Goal: Check status: Check status

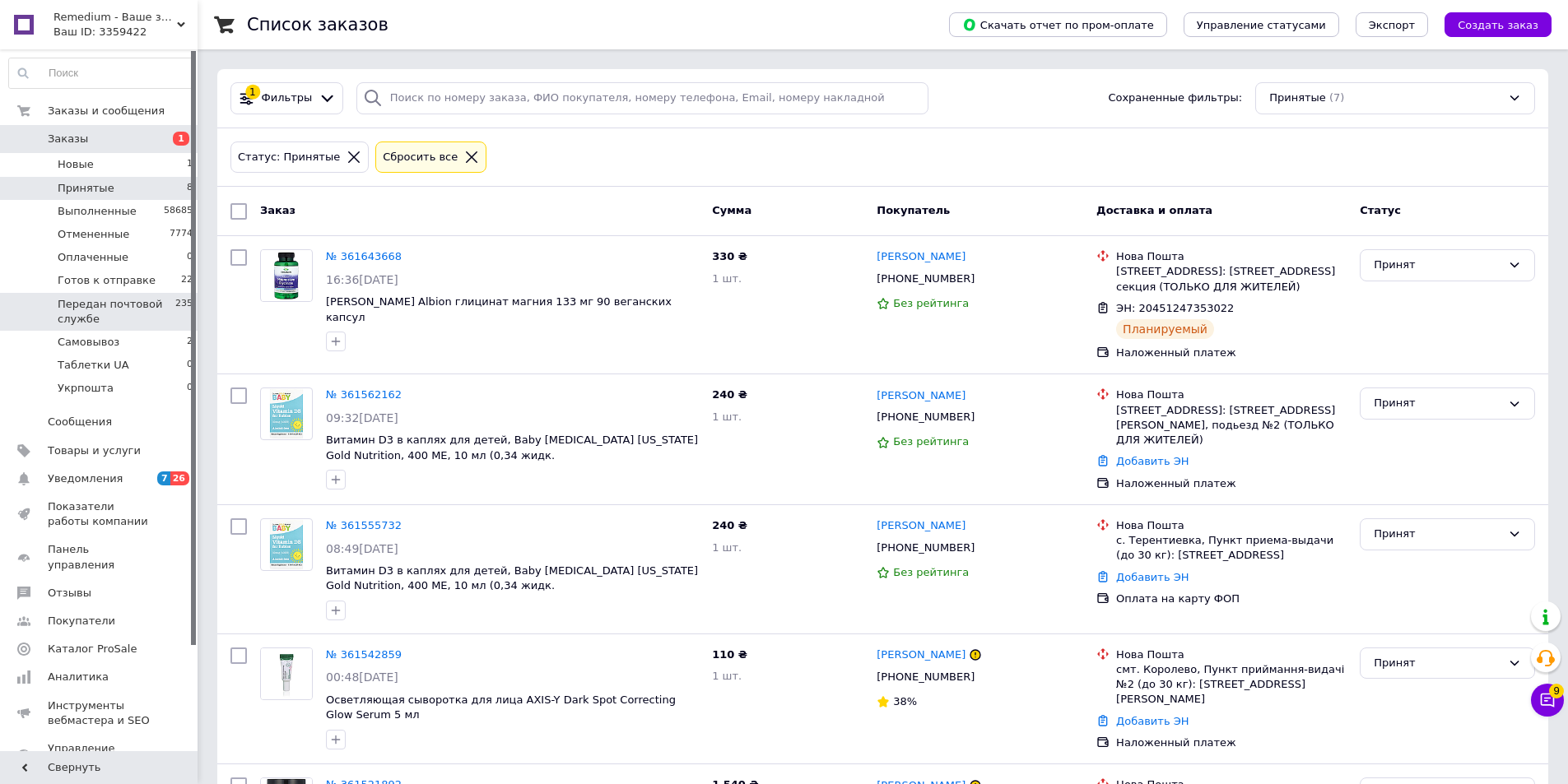
click at [133, 307] on span "Передан почтовой службе" at bounding box center [117, 312] width 118 height 30
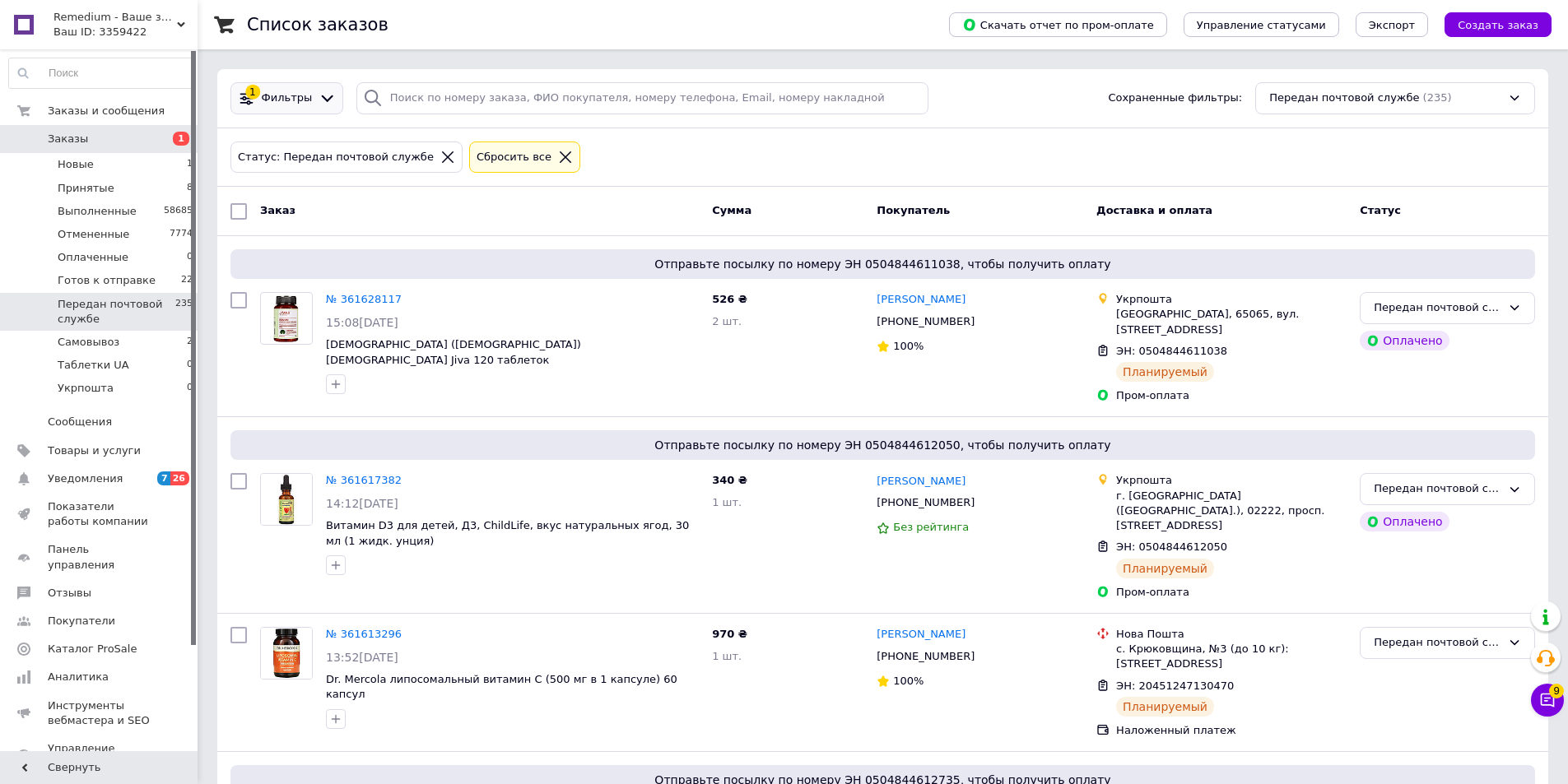
click at [320, 96] on icon at bounding box center [326, 98] width 17 height 17
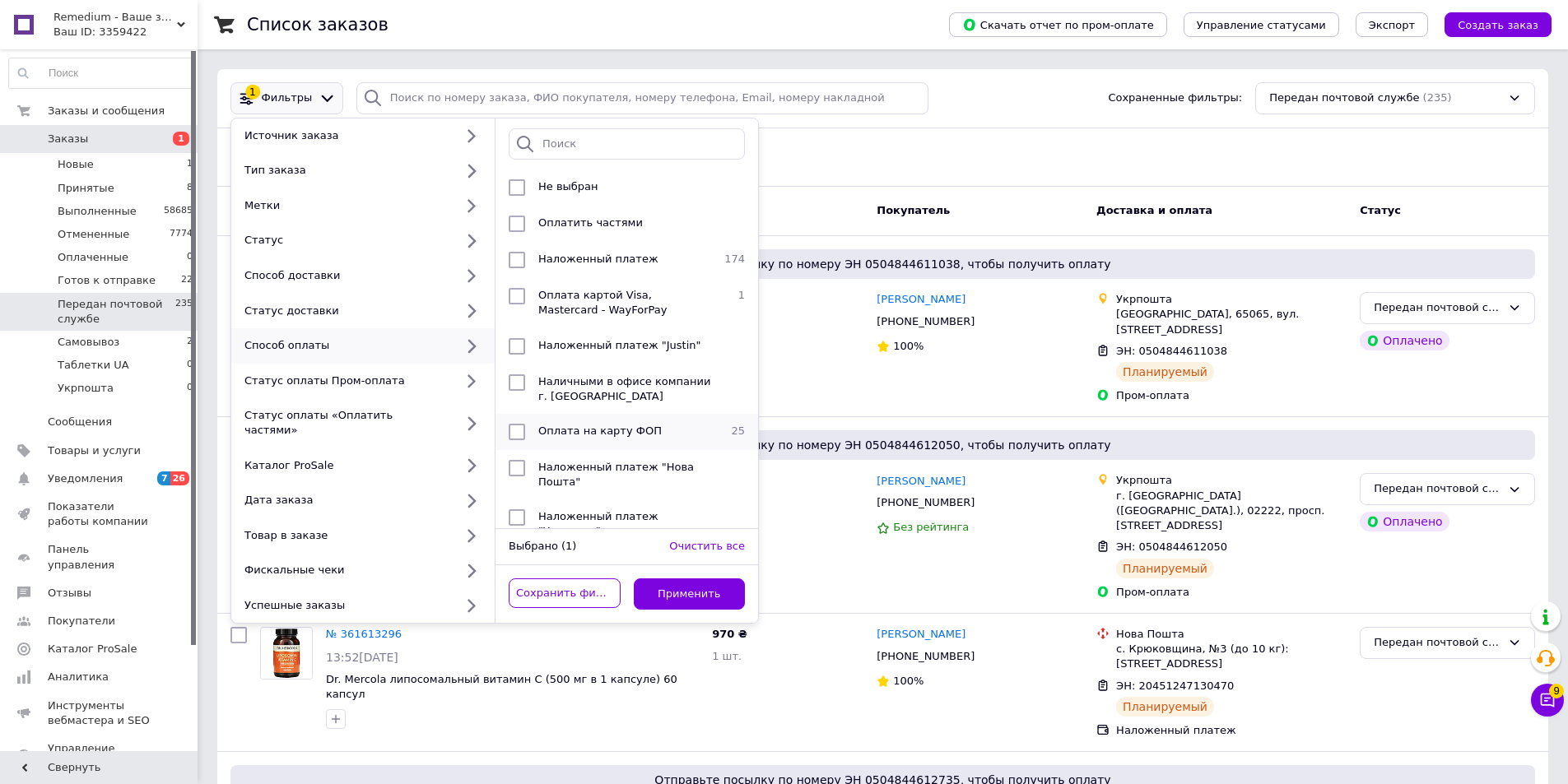
click at [521, 430] on input "checkbox" at bounding box center [516, 432] width 16 height 16
checkbox input "true"
click at [709, 579] on button "Применить" at bounding box center [690, 594] width 112 height 32
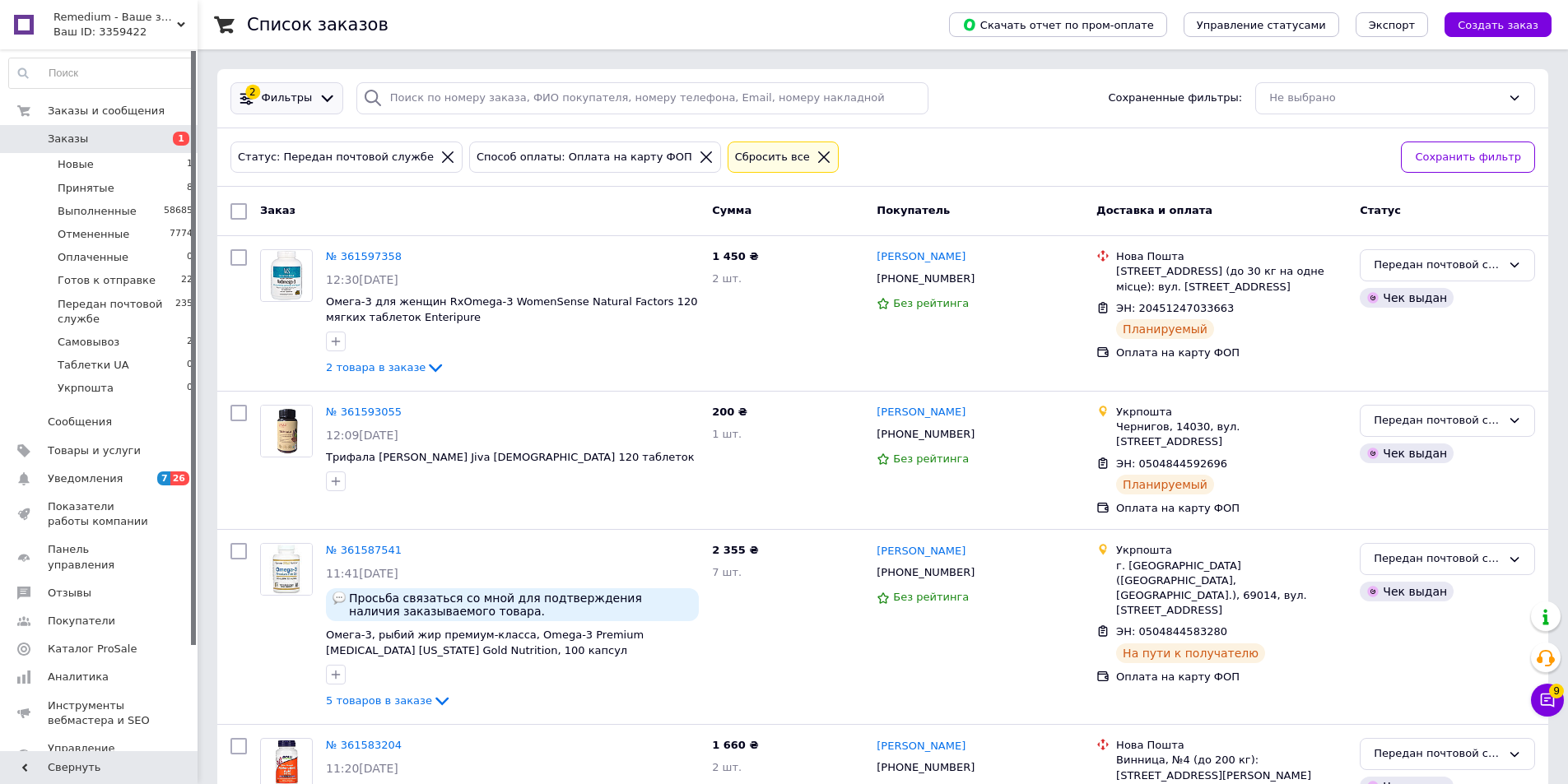
click at [318, 105] on icon at bounding box center [326, 98] width 17 height 17
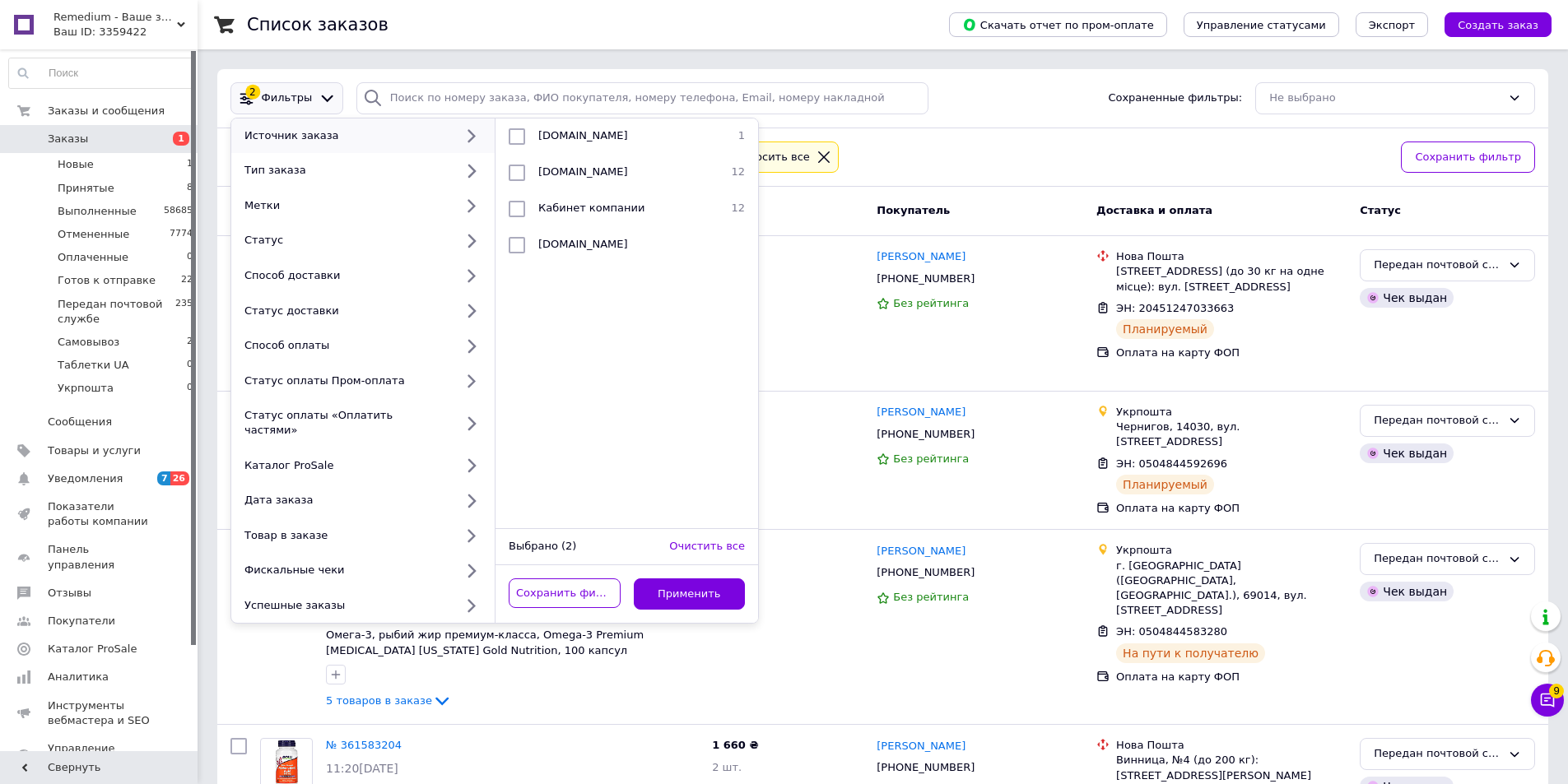
click at [844, 162] on div "Статус: Передан почтовой службе Способ оплаты: Оплата на карту ФОП Сбросить все" at bounding box center [808, 157] width 1164 height 39
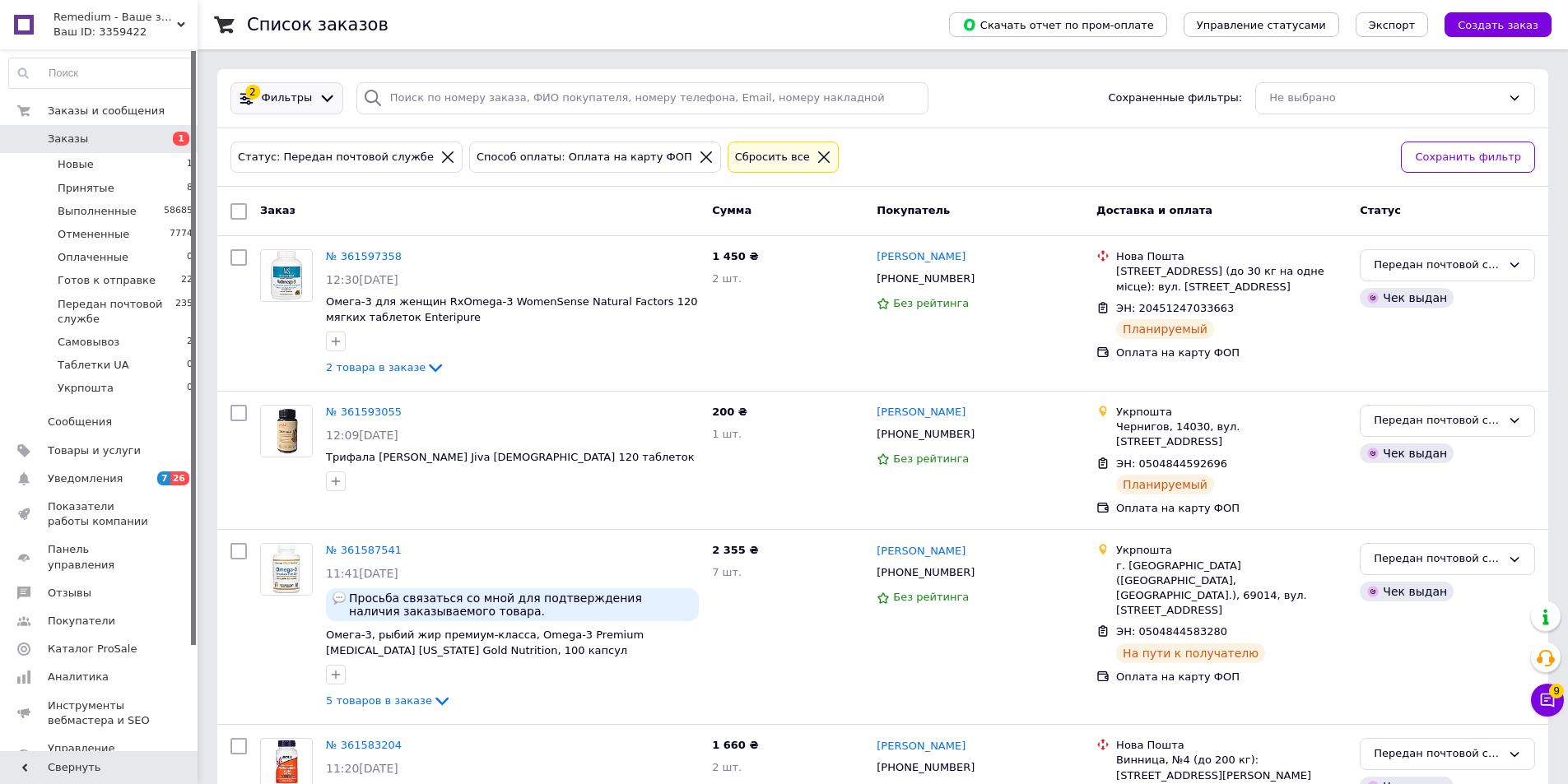
click at [287, 90] on span "Фильтры" at bounding box center [287, 98] width 51 height 15
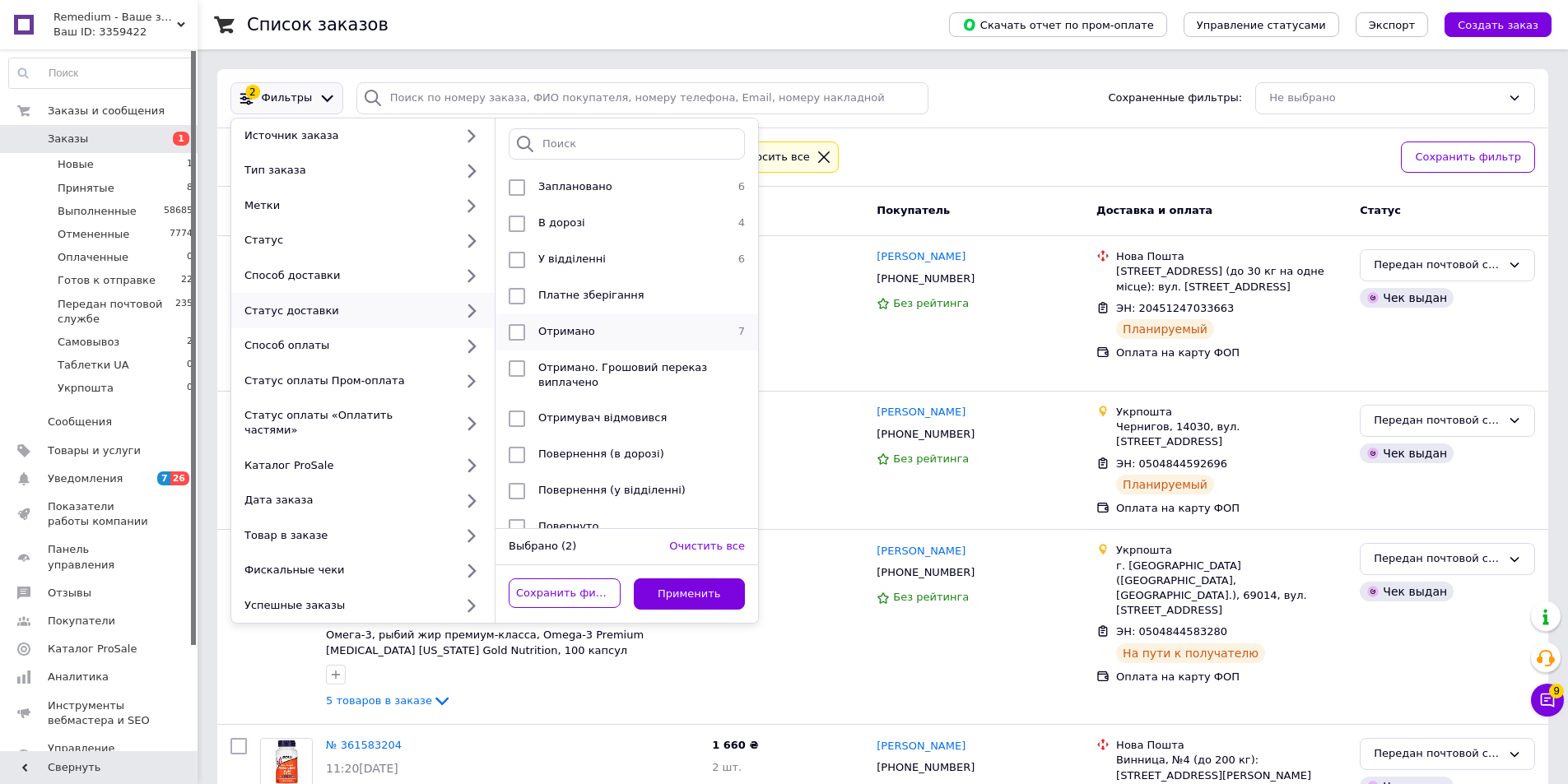
click at [517, 331] on input "checkbox" at bounding box center [516, 333] width 16 height 16
checkbox input "true"
click at [689, 579] on button "Применить" at bounding box center [690, 594] width 112 height 32
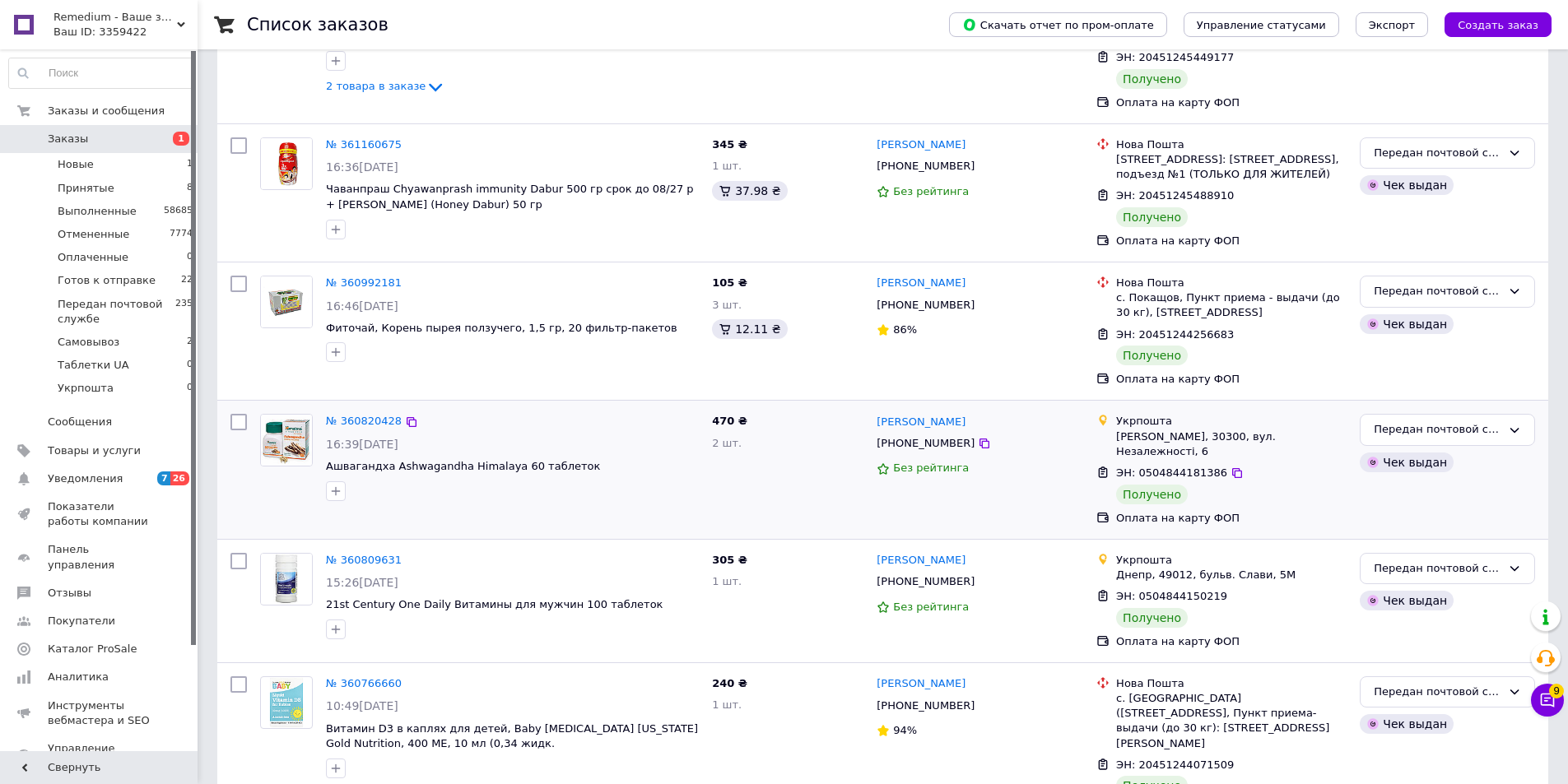
scroll to position [596, 0]
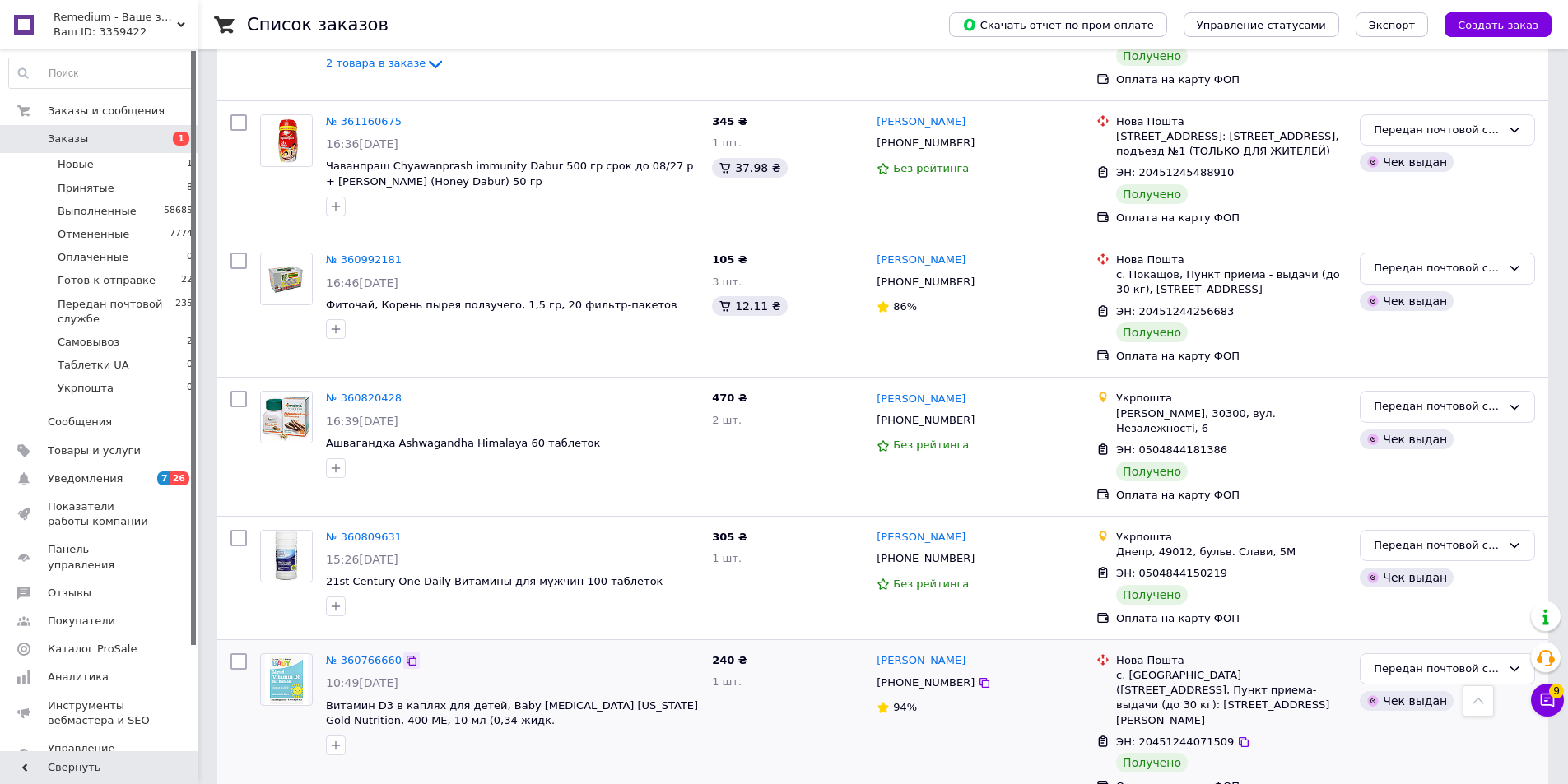
click at [407, 656] on icon at bounding box center [411, 660] width 10 height 10
click at [1498, 661] on div "Передан почтовой службе" at bounding box center [1437, 669] width 128 height 17
click at [1387, 718] on li "Выполнен" at bounding box center [1447, 733] width 174 height 31
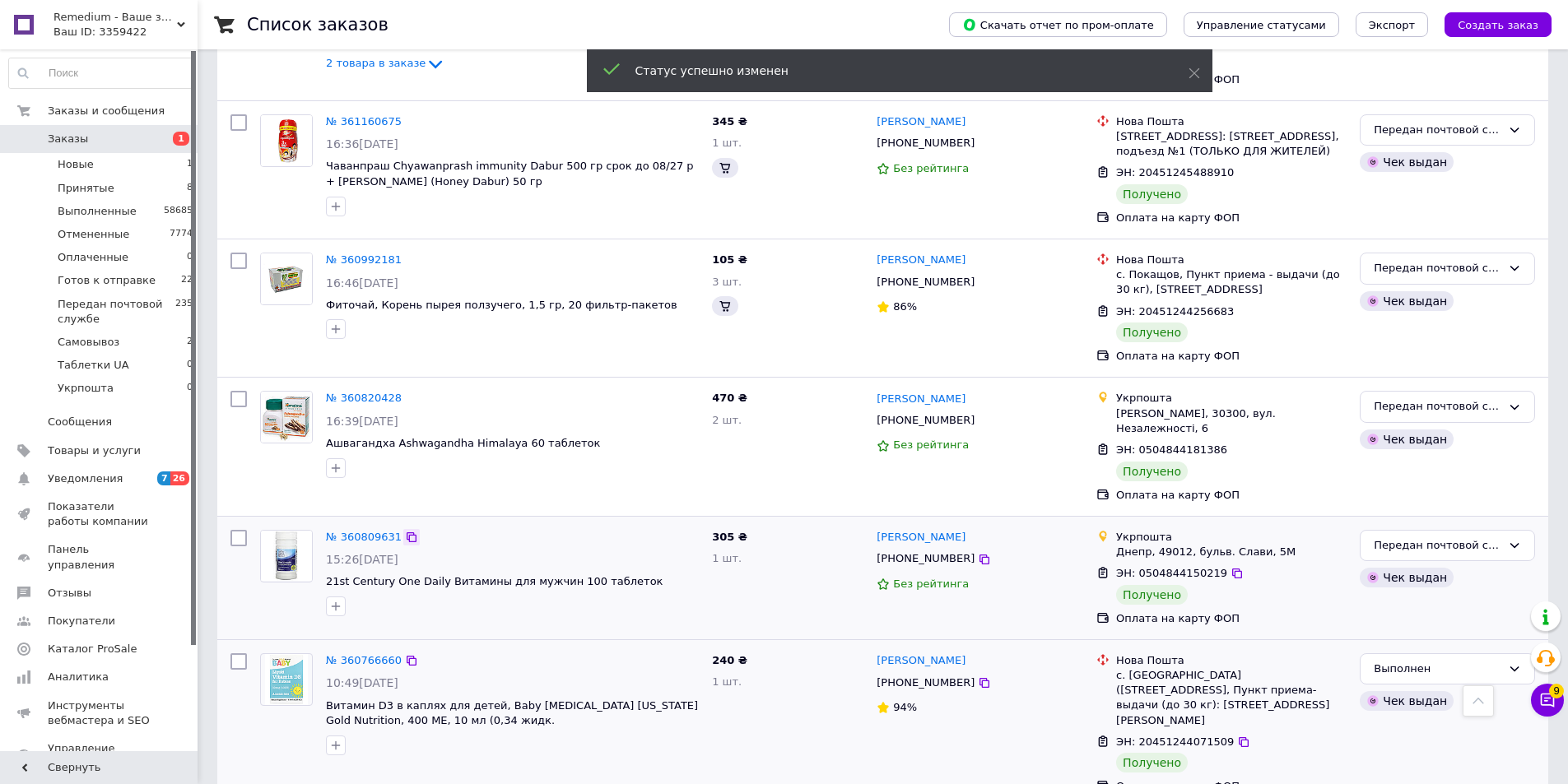
click at [405, 531] on icon at bounding box center [411, 537] width 14 height 14
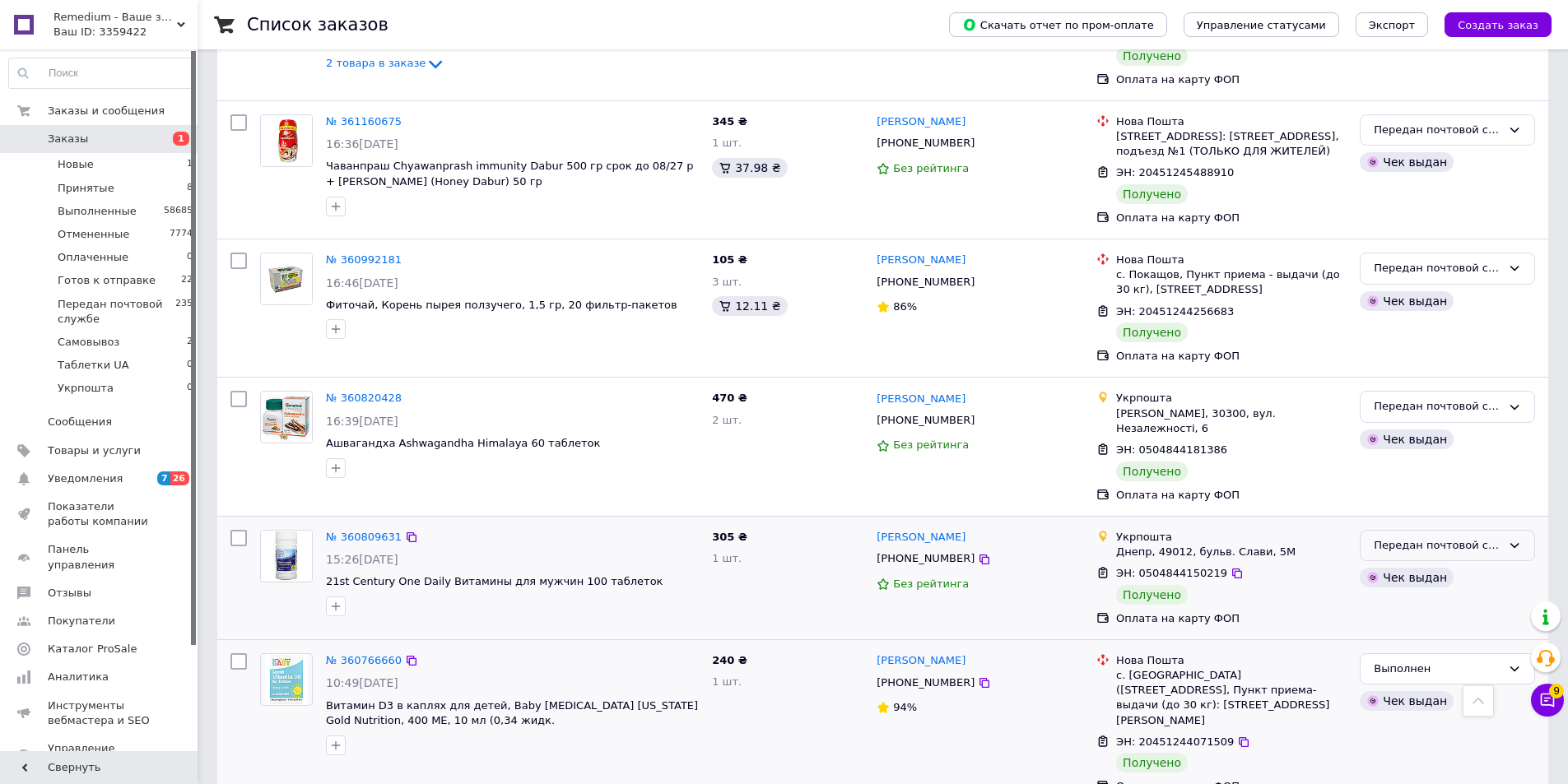
click at [1496, 537] on div "Передан почтовой службе" at bounding box center [1437, 545] width 128 height 17
click at [1407, 595] on li "Выполнен" at bounding box center [1447, 610] width 174 height 31
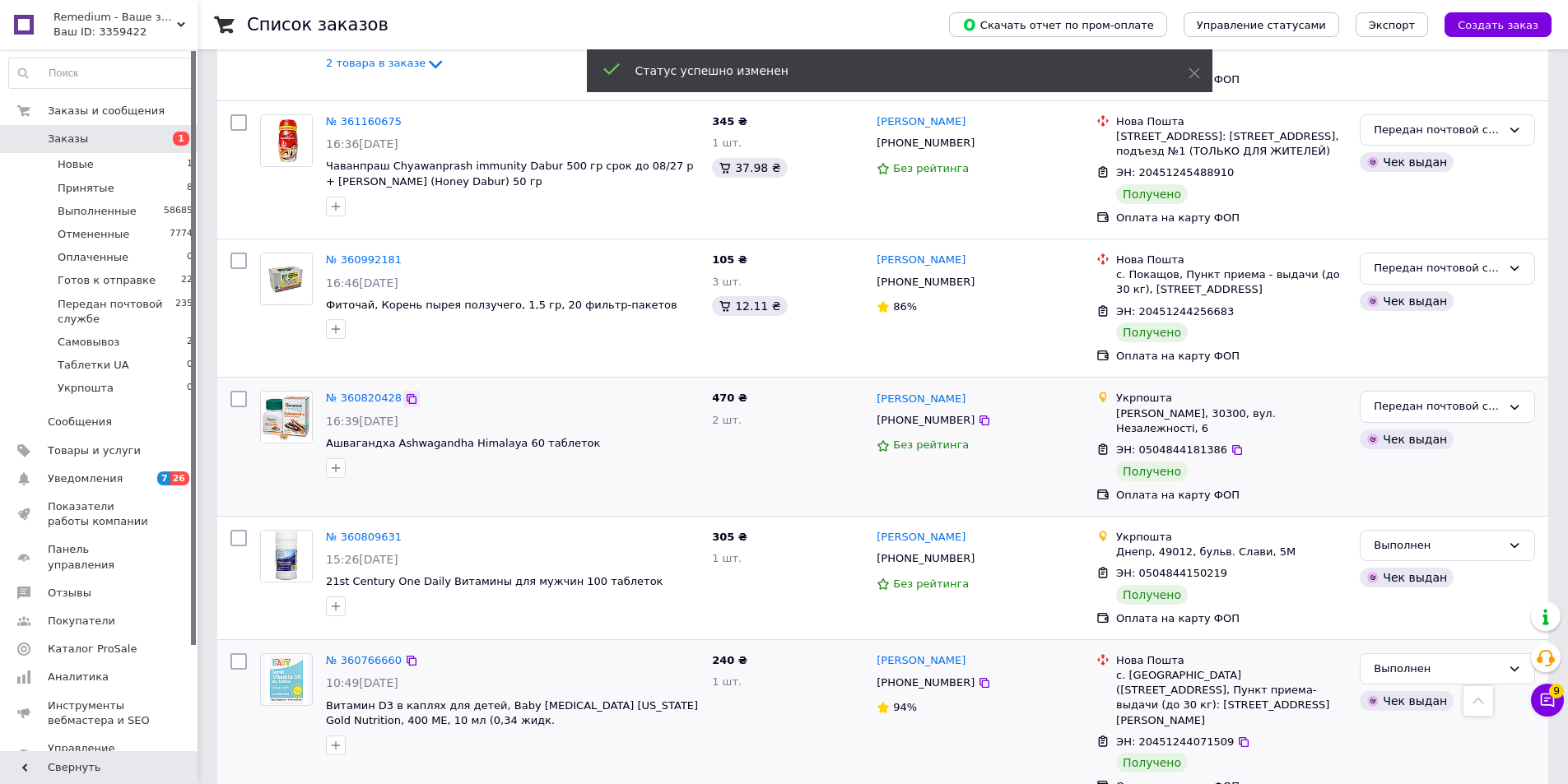
click at [407, 394] on icon at bounding box center [411, 399] width 10 height 10
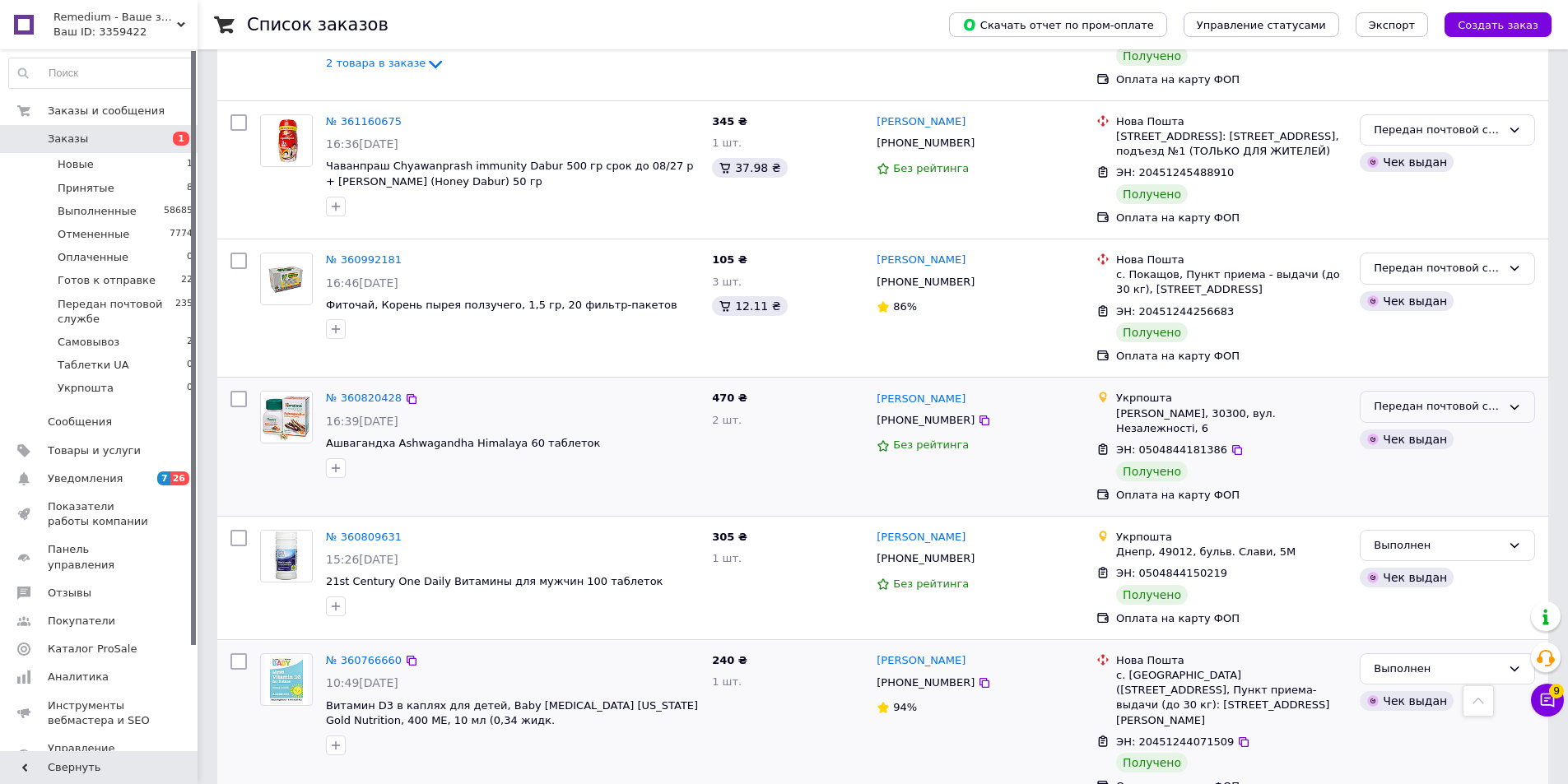
click at [1515, 401] on icon at bounding box center [1514, 407] width 14 height 14
click at [1411, 458] on li "Выполнен" at bounding box center [1447, 472] width 174 height 31
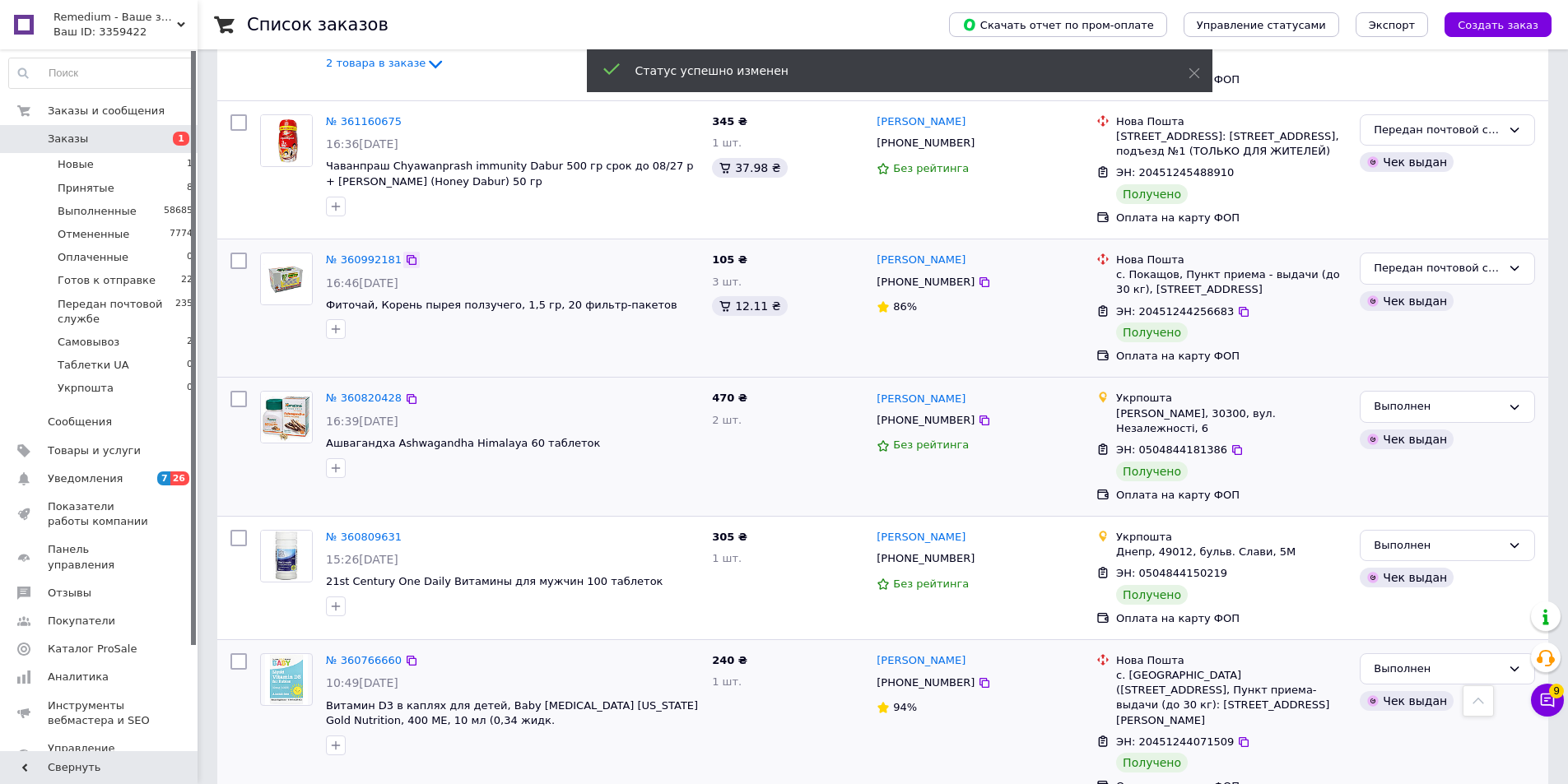
click at [405, 253] on icon at bounding box center [411, 260] width 14 height 14
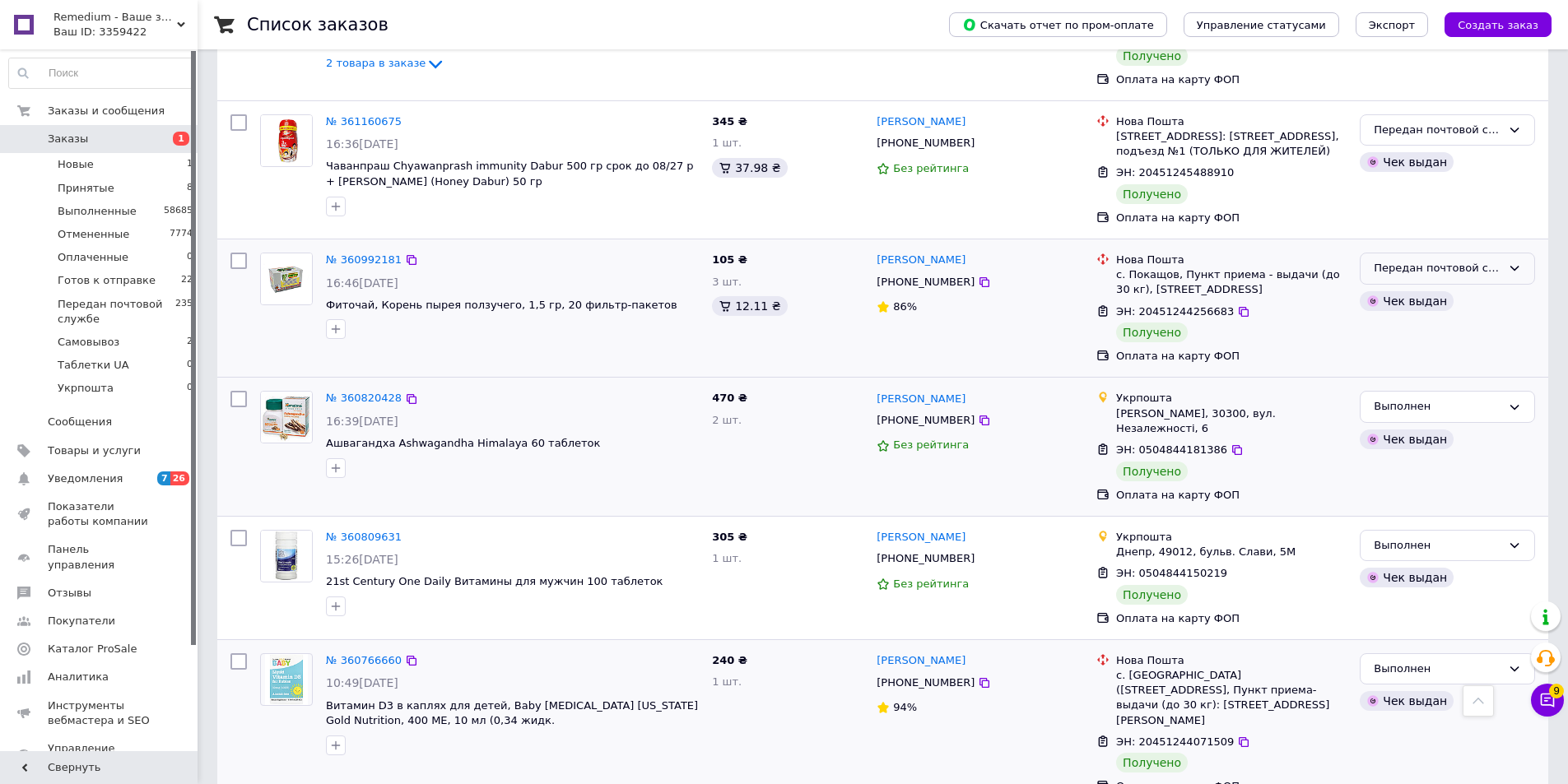
click at [1498, 260] on div "Передан почтовой службе" at bounding box center [1437, 269] width 128 height 17
click at [1404, 317] on li "Выполнен" at bounding box center [1447, 333] width 174 height 31
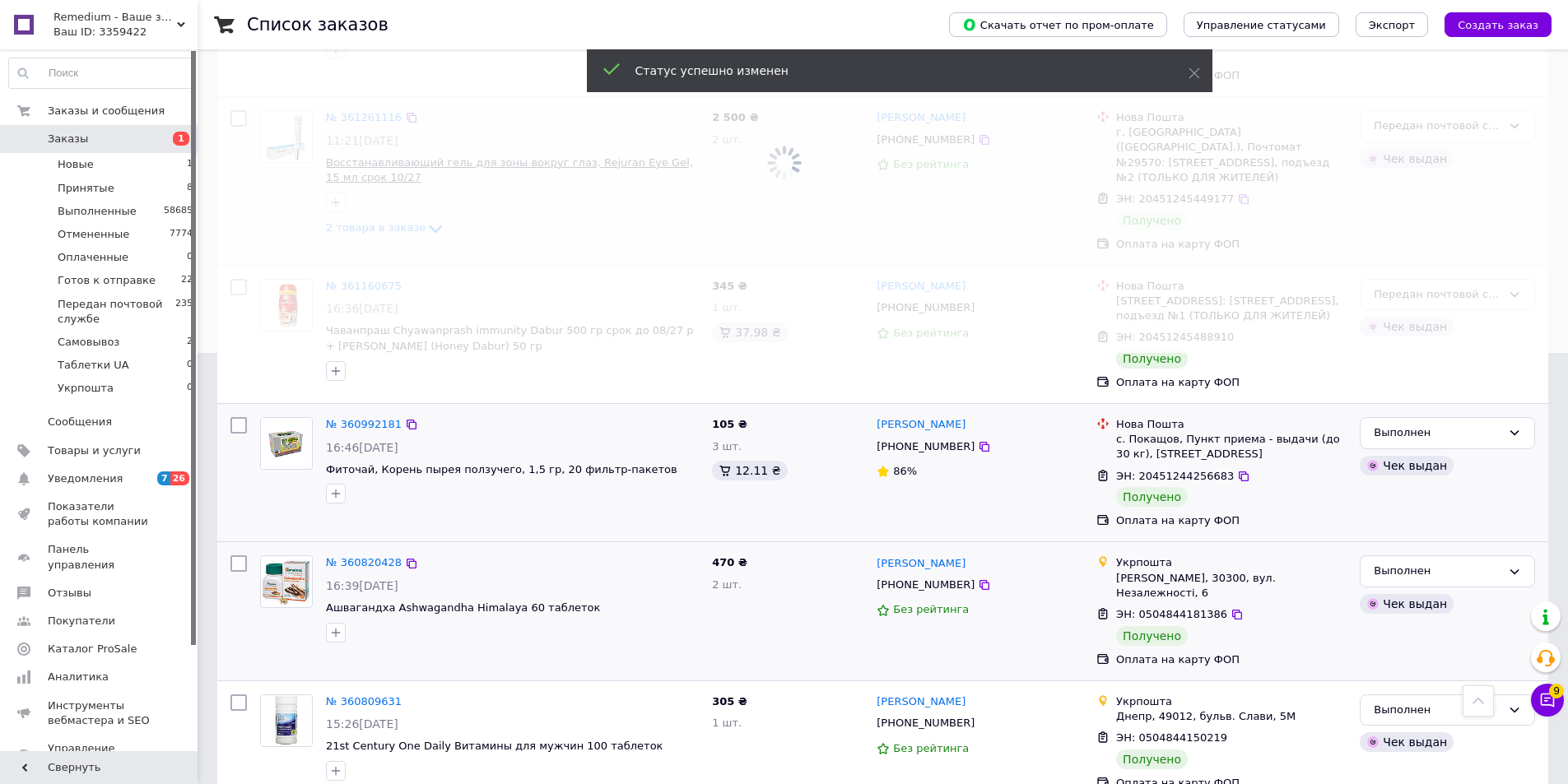
scroll to position [319, 0]
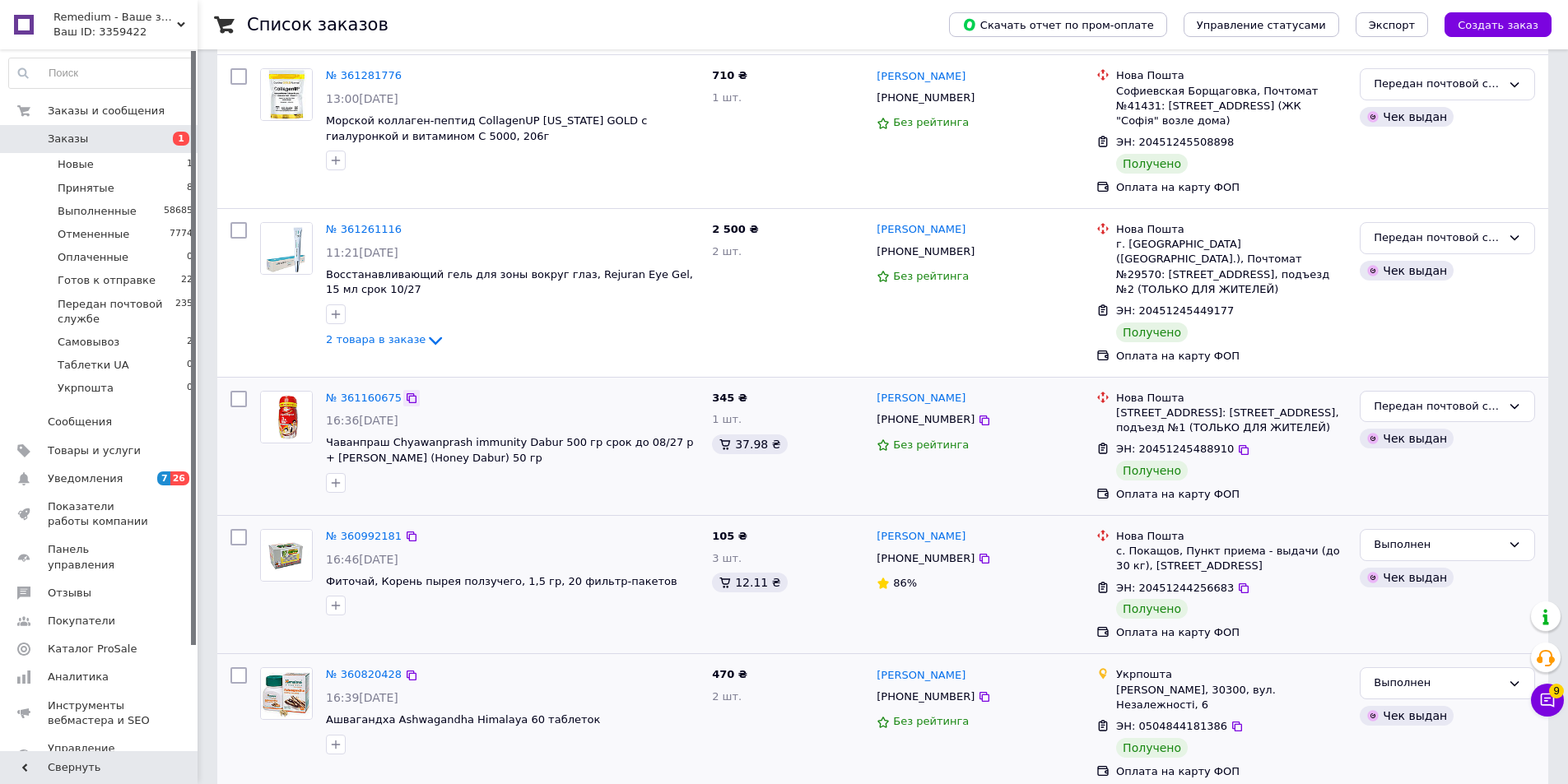
click at [405, 392] on icon at bounding box center [411, 398] width 14 height 14
click at [1481, 398] on div "Передан почтовой службе" at bounding box center [1437, 406] width 128 height 17
click at [1398, 456] on li "Выполнен" at bounding box center [1447, 471] width 174 height 31
click at [407, 224] on icon at bounding box center [411, 229] width 10 height 10
click at [1504, 222] on div "Передан почтовой службе" at bounding box center [1447, 238] width 175 height 32
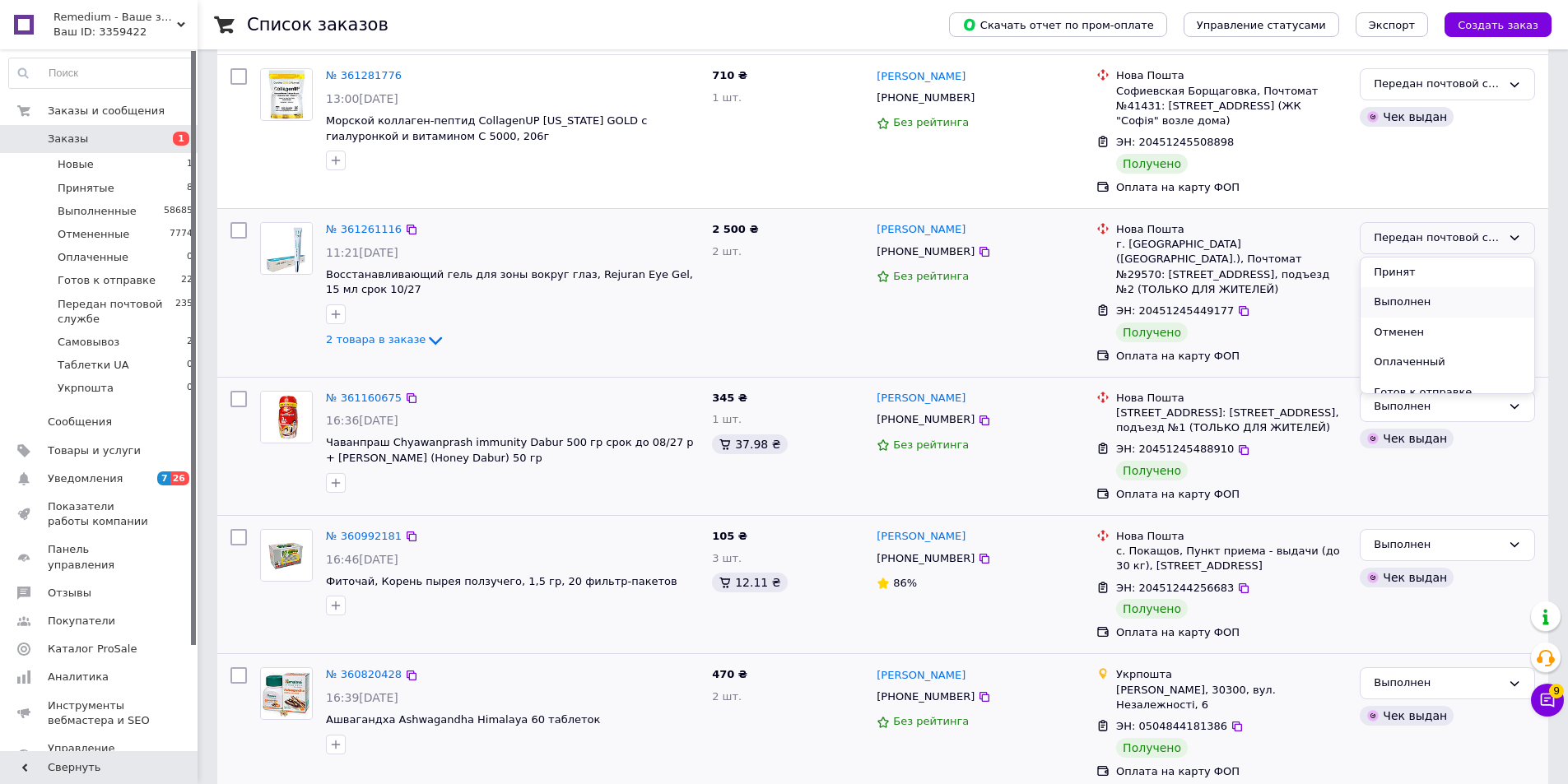
click at [1385, 288] on li "Выполнен" at bounding box center [1447, 303] width 174 height 31
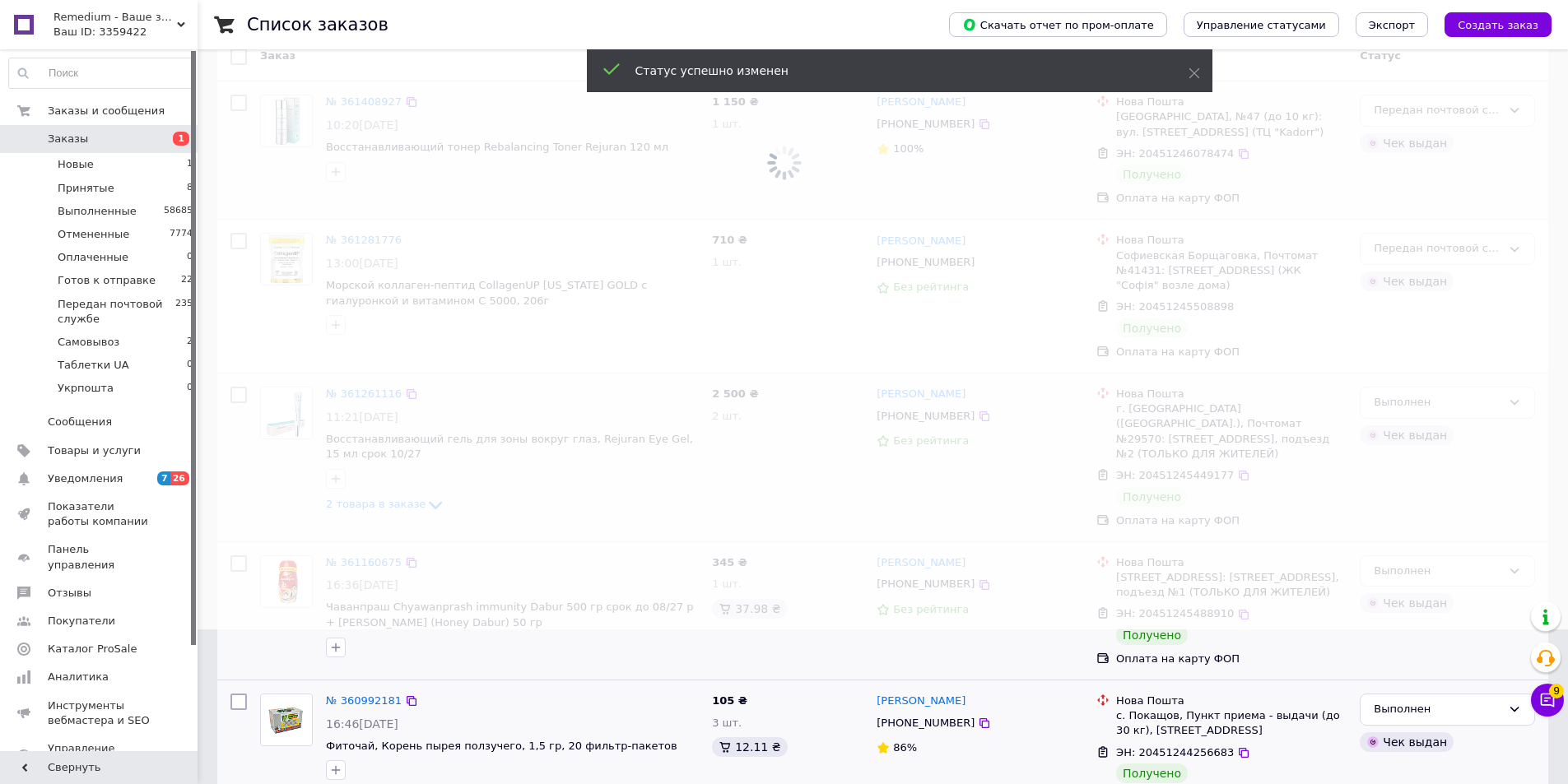
scroll to position [0, 0]
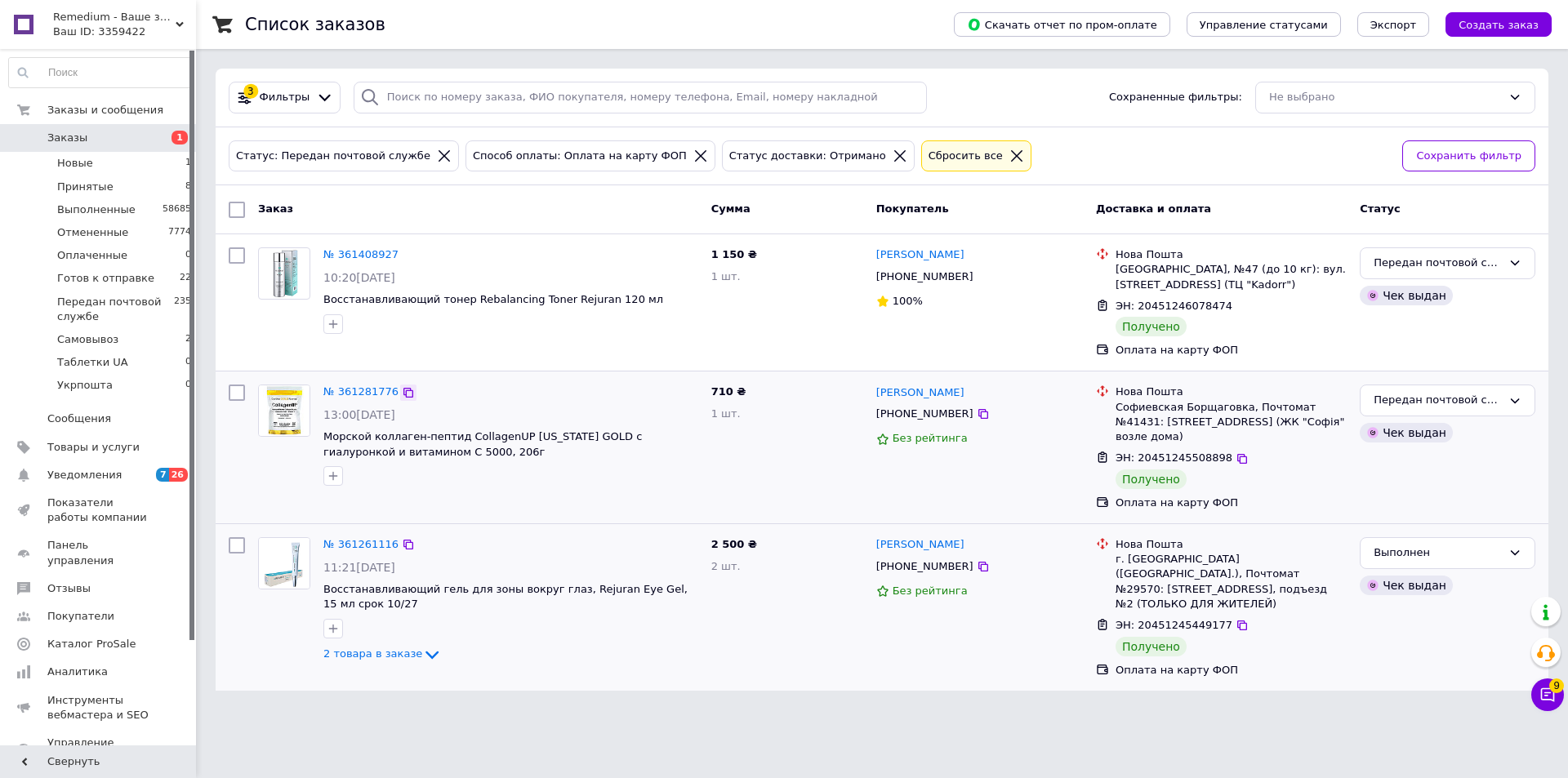
click at [402, 393] on icon at bounding box center [408, 392] width 13 height 13
click at [1506, 403] on div "Передан почтовой службе" at bounding box center [1448, 400] width 176 height 31
click at [1405, 459] on li "Выполнен" at bounding box center [1448, 465] width 174 height 31
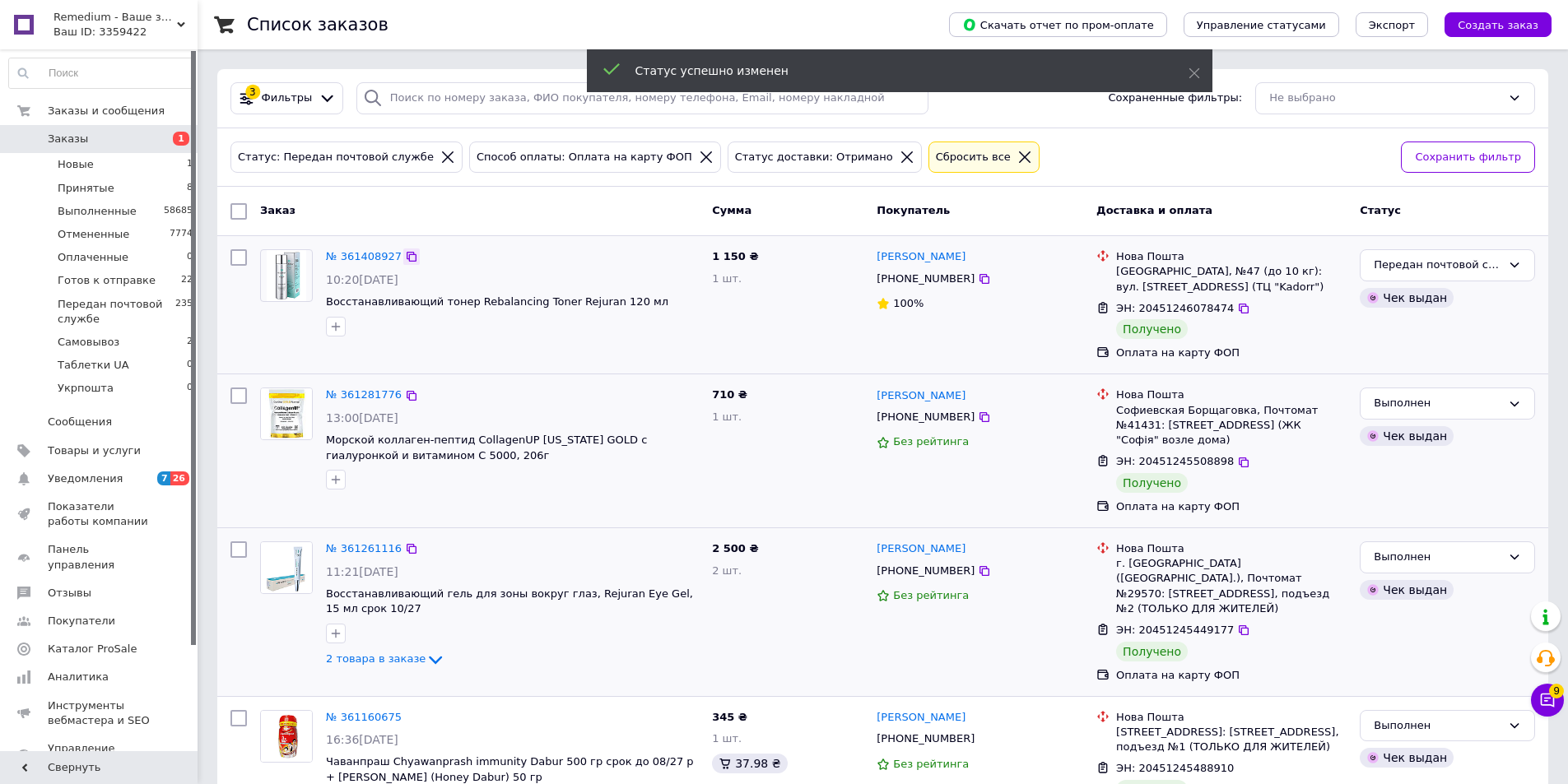
click at [407, 252] on icon at bounding box center [411, 256] width 10 height 10
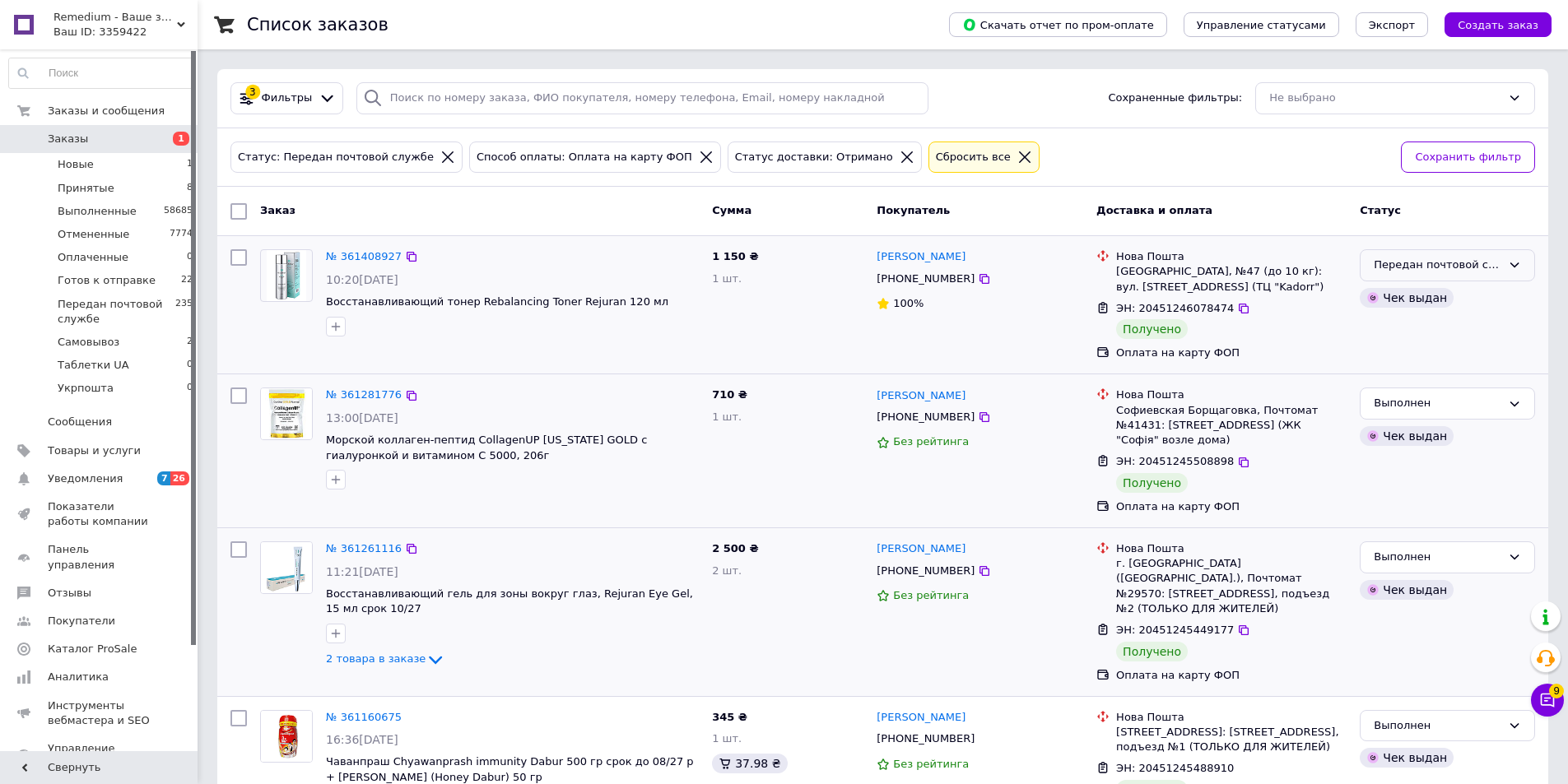
drag, startPoint x: 1495, startPoint y: 265, endPoint x: 1485, endPoint y: 279, distance: 17.2
click at [1496, 264] on div "Передан почтовой службе" at bounding box center [1437, 265] width 128 height 17
click at [1425, 321] on li "Выполнен" at bounding box center [1447, 330] width 174 height 31
click at [900, 153] on icon at bounding box center [907, 157] width 14 height 14
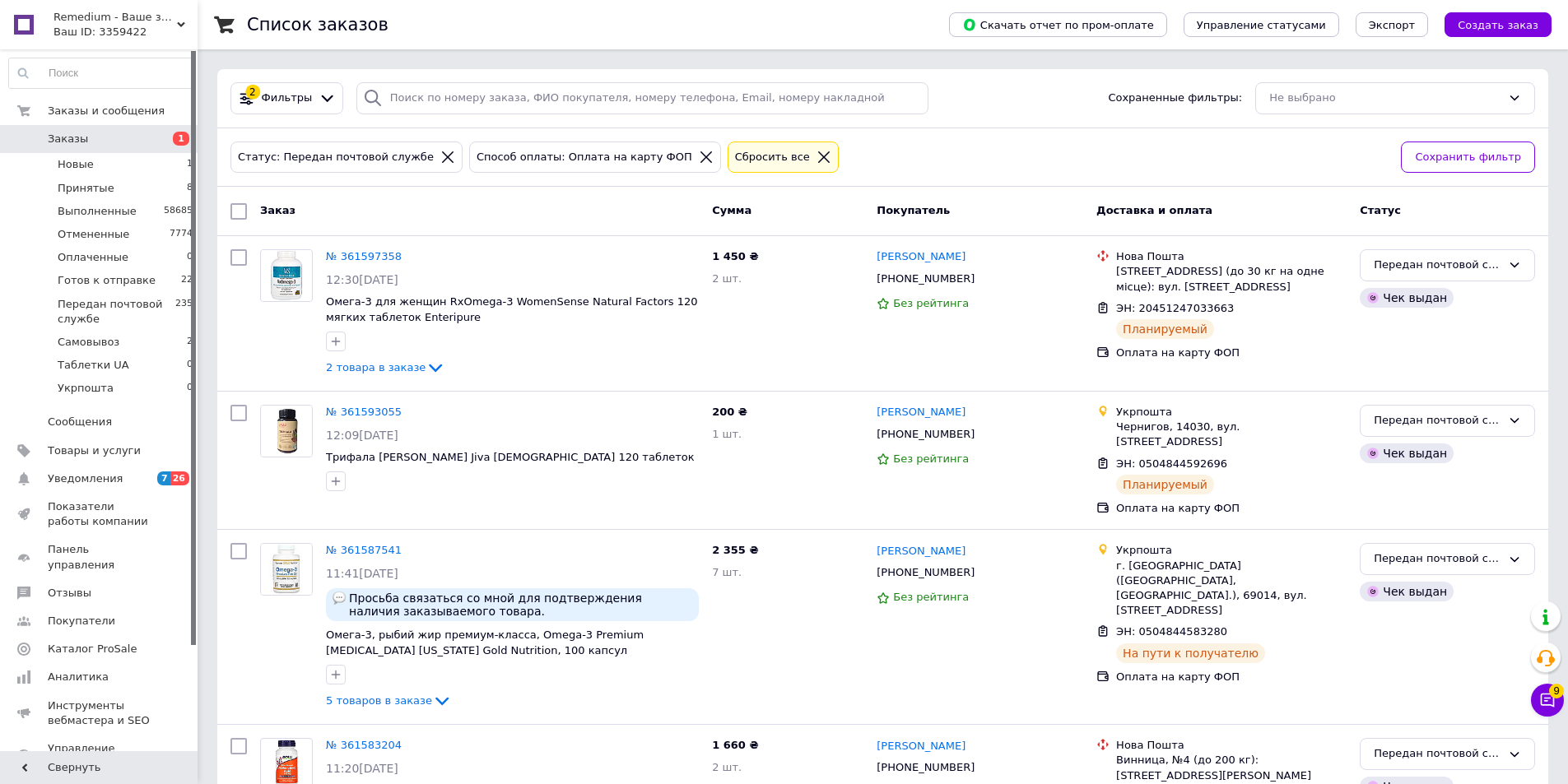
click at [700, 156] on icon at bounding box center [705, 156] width 12 height 12
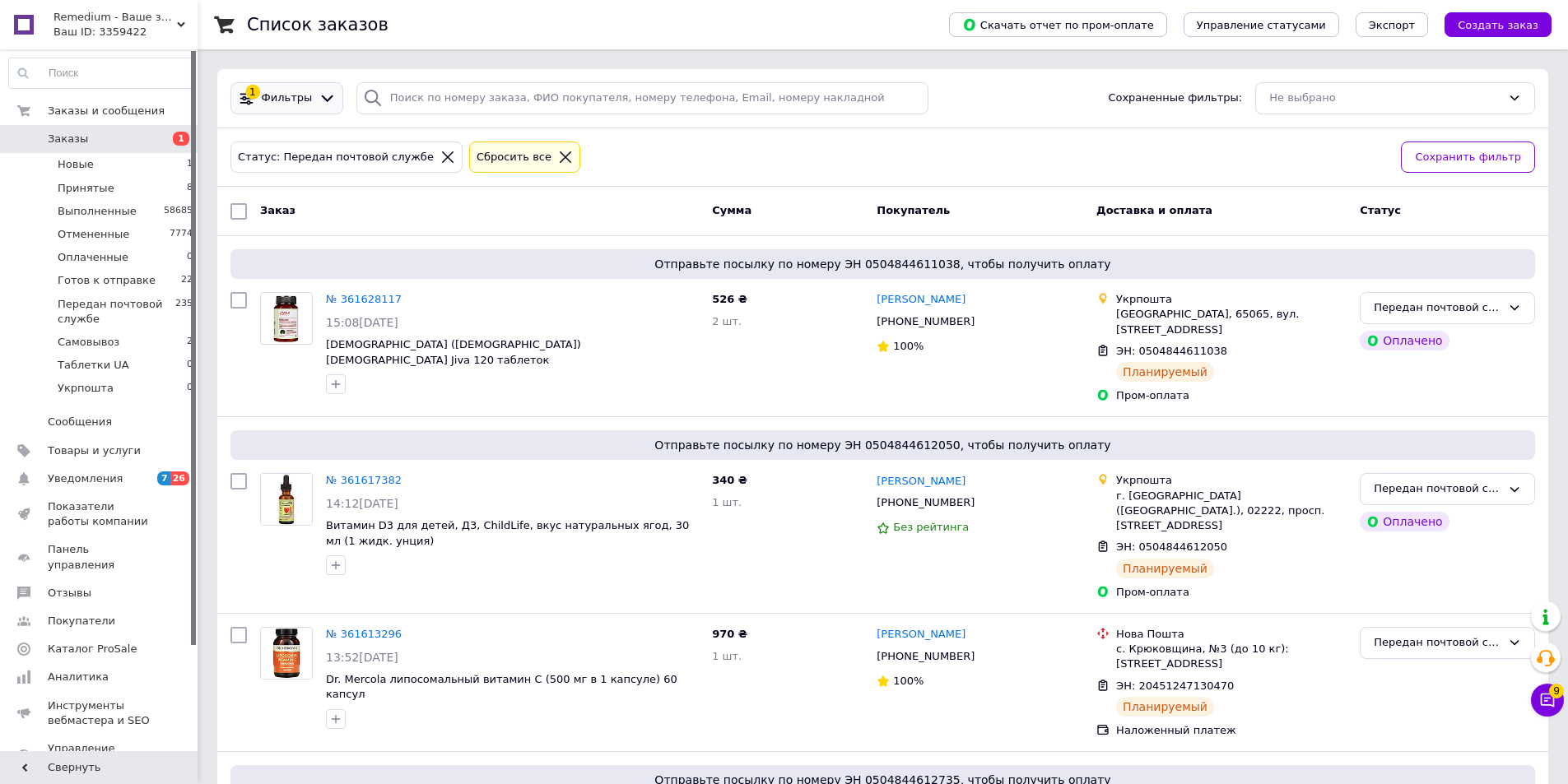
click at [319, 99] on icon at bounding box center [326, 98] width 17 height 17
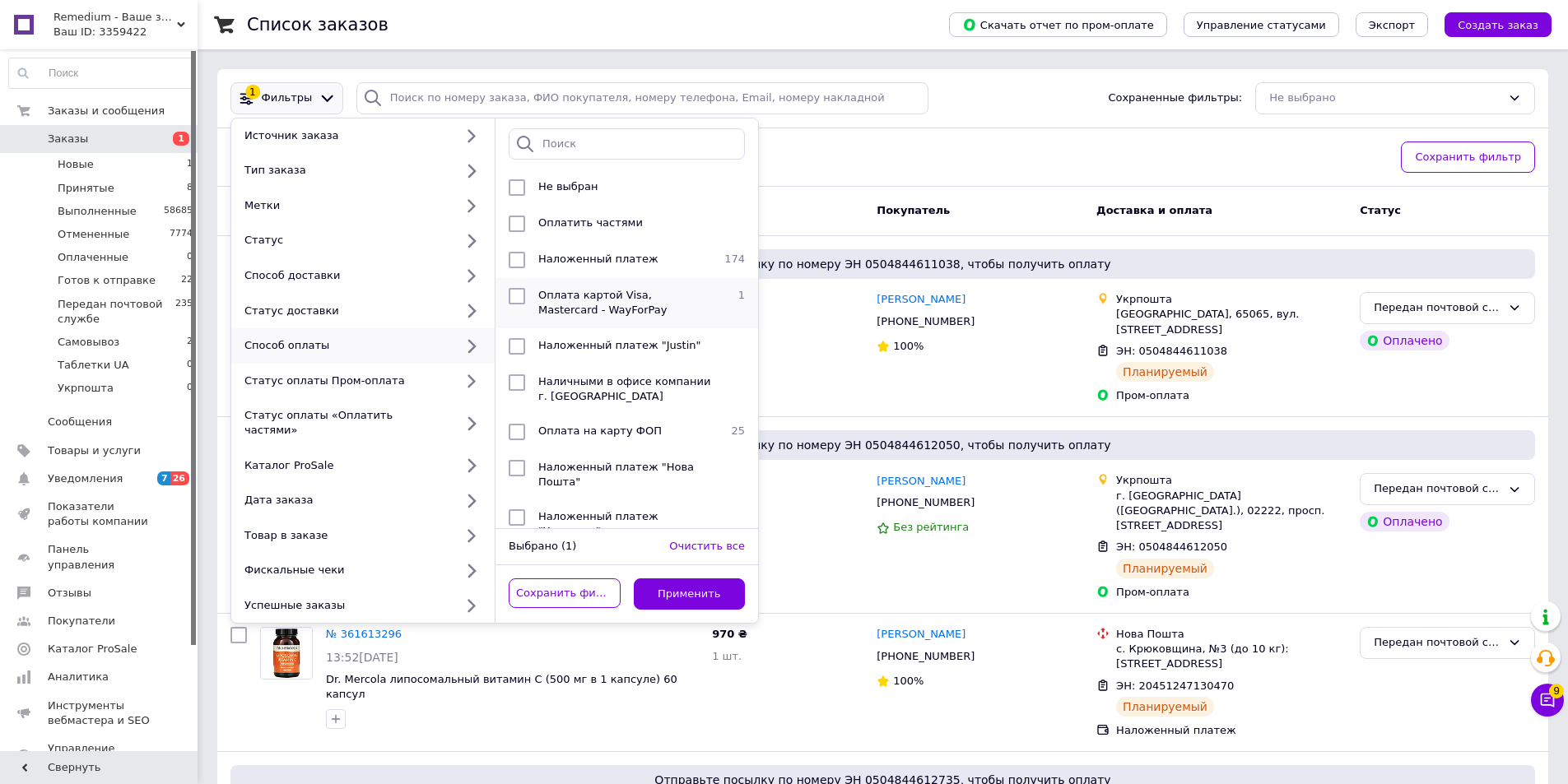
click at [520, 295] on input "checkbox" at bounding box center [516, 297] width 16 height 16
checkbox input "true"
click at [675, 579] on button "Применить" at bounding box center [690, 594] width 112 height 32
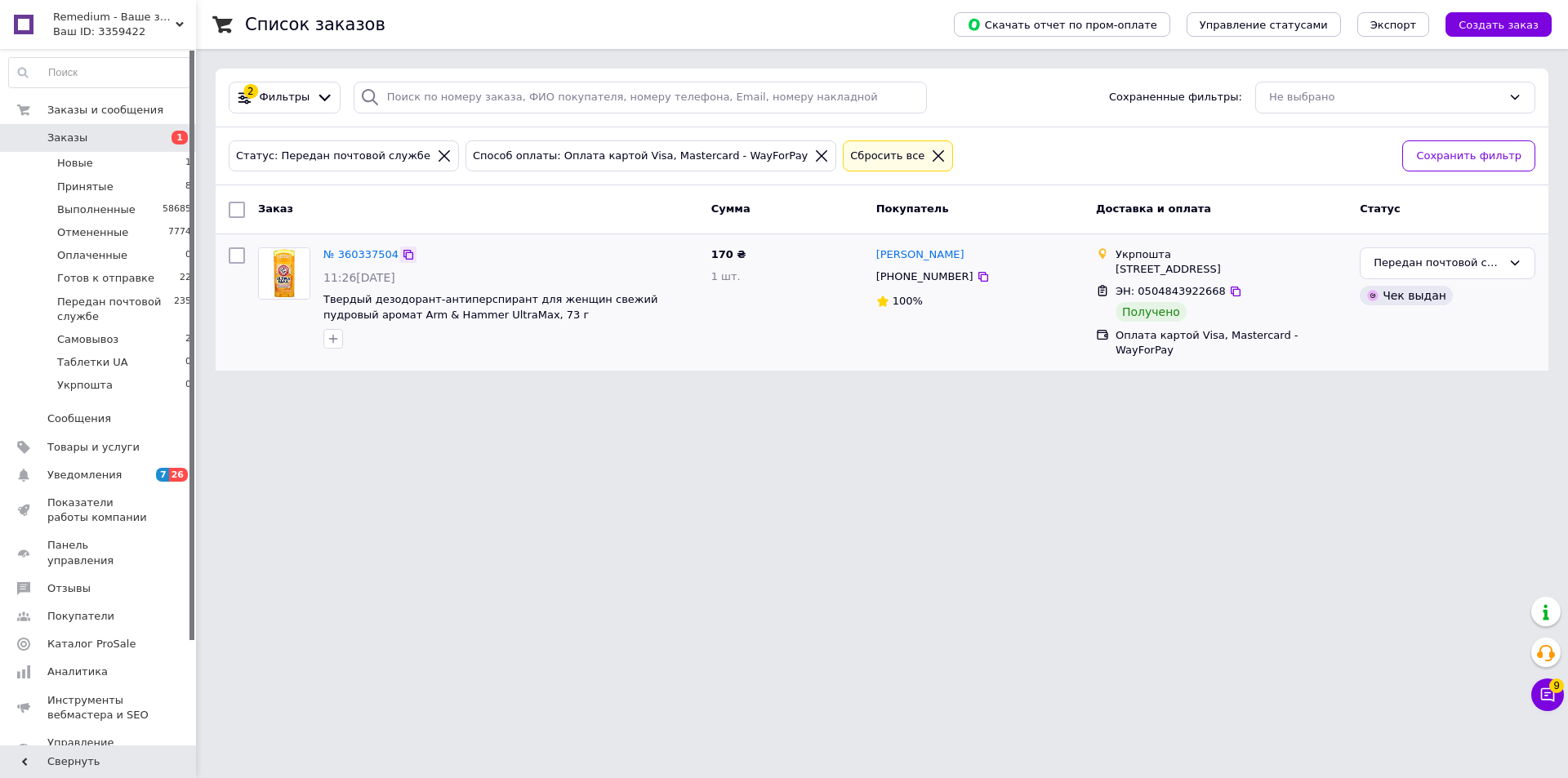
click at [404, 253] on icon at bounding box center [408, 254] width 10 height 10
drag, startPoint x: 1492, startPoint y: 258, endPoint x: 1478, endPoint y: 275, distance: 22.0
click at [1492, 261] on div "Передан почтовой службе" at bounding box center [1438, 263] width 128 height 17
click at [1403, 330] on li "Выполнен" at bounding box center [1448, 328] width 174 height 31
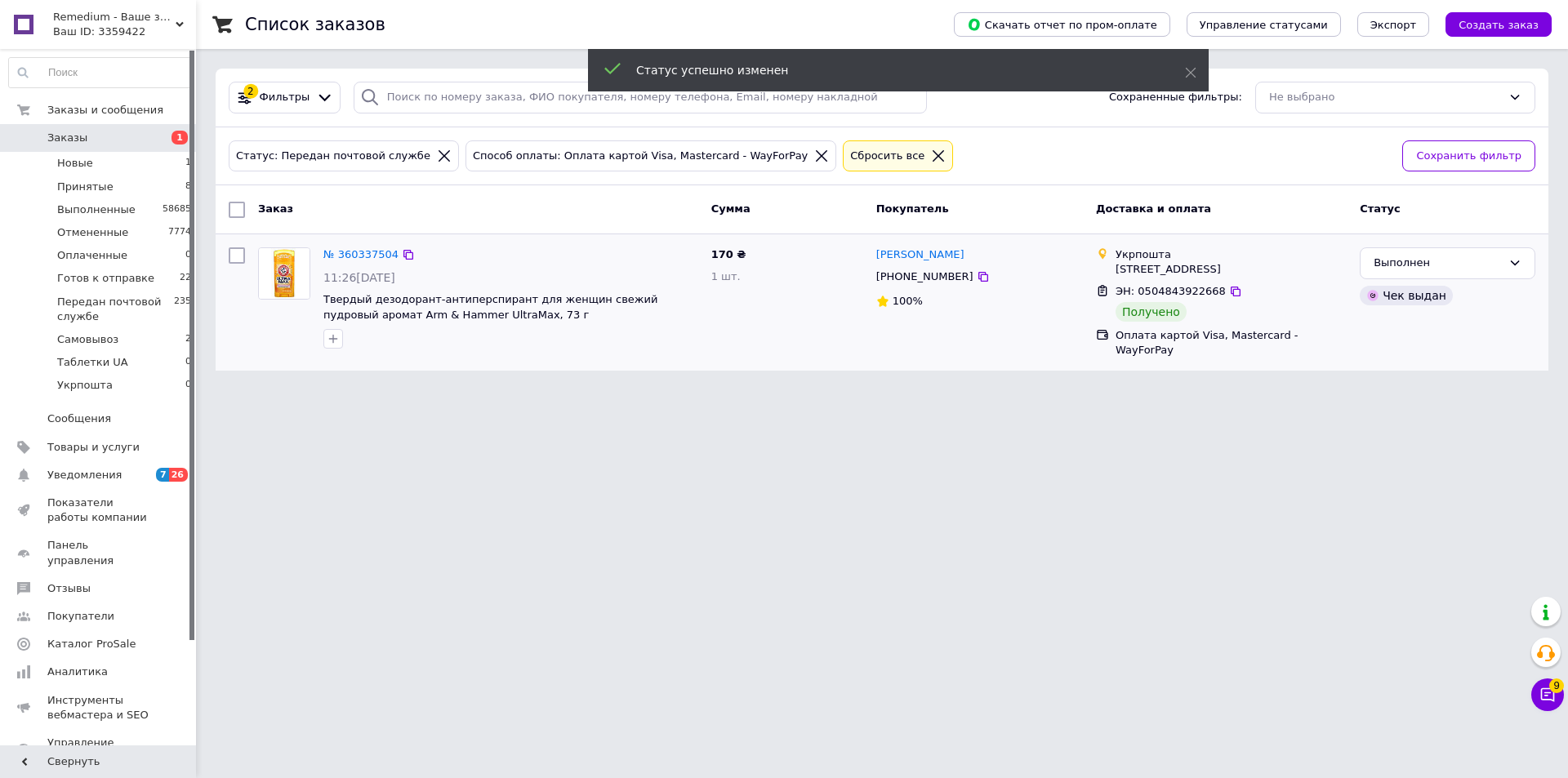
click at [847, 150] on div "Сбросить все" at bounding box center [888, 156] width 81 height 17
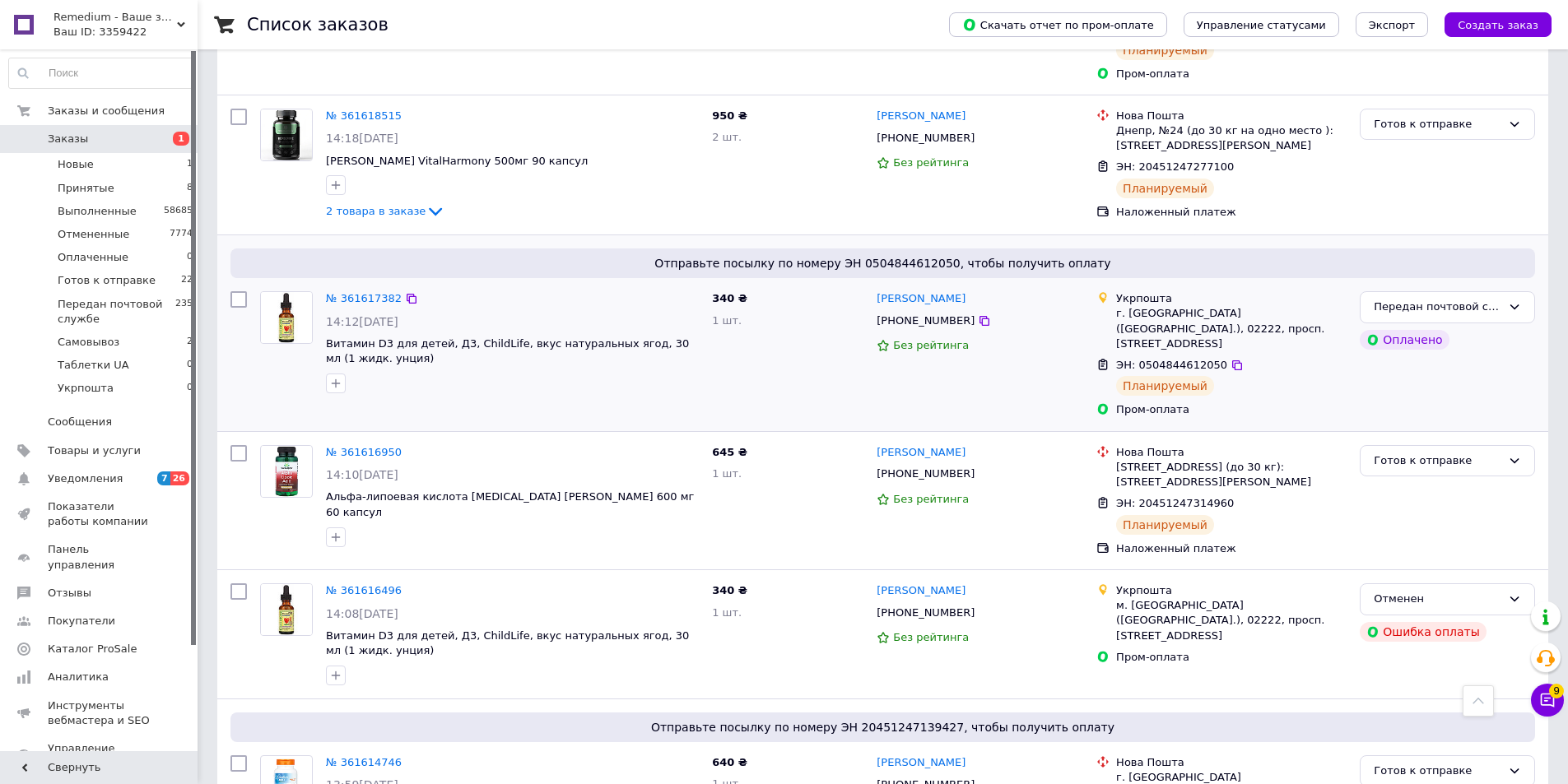
scroll to position [2501, 0]
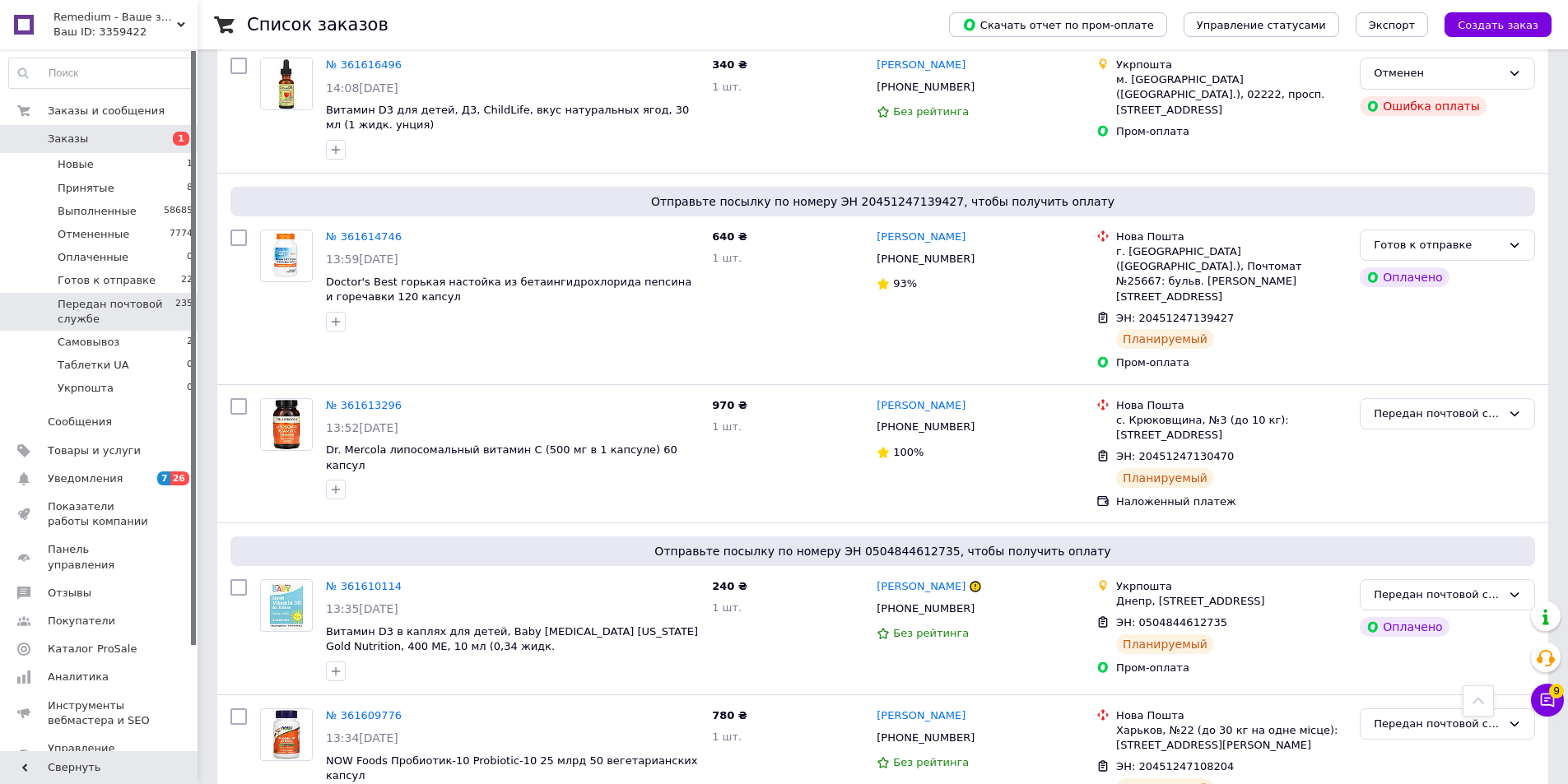
click at [112, 308] on span "Передан почтовой службе" at bounding box center [117, 312] width 118 height 30
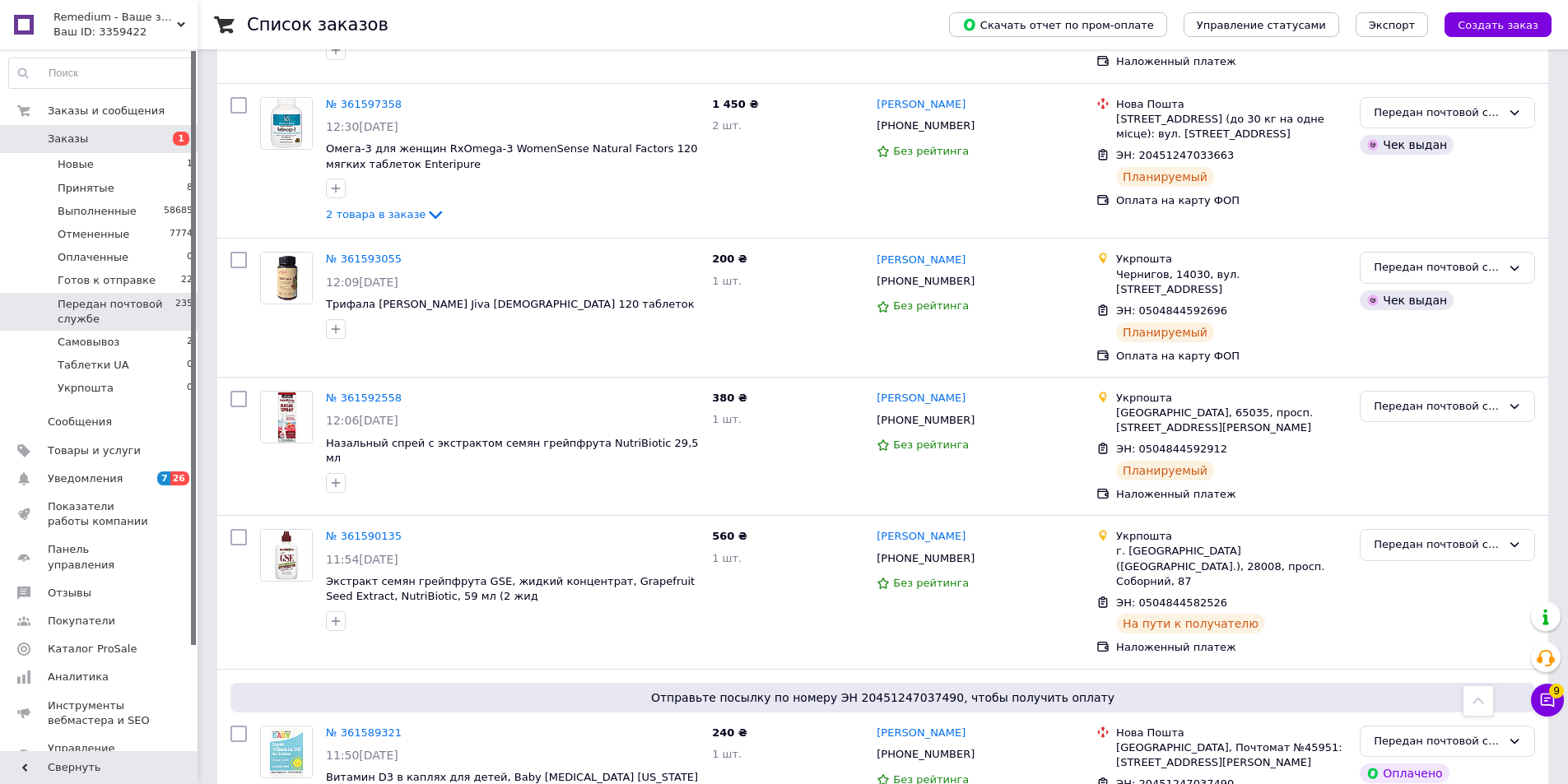
scroll to position [545, 0]
